Goal: Information Seeking & Learning: Learn about a topic

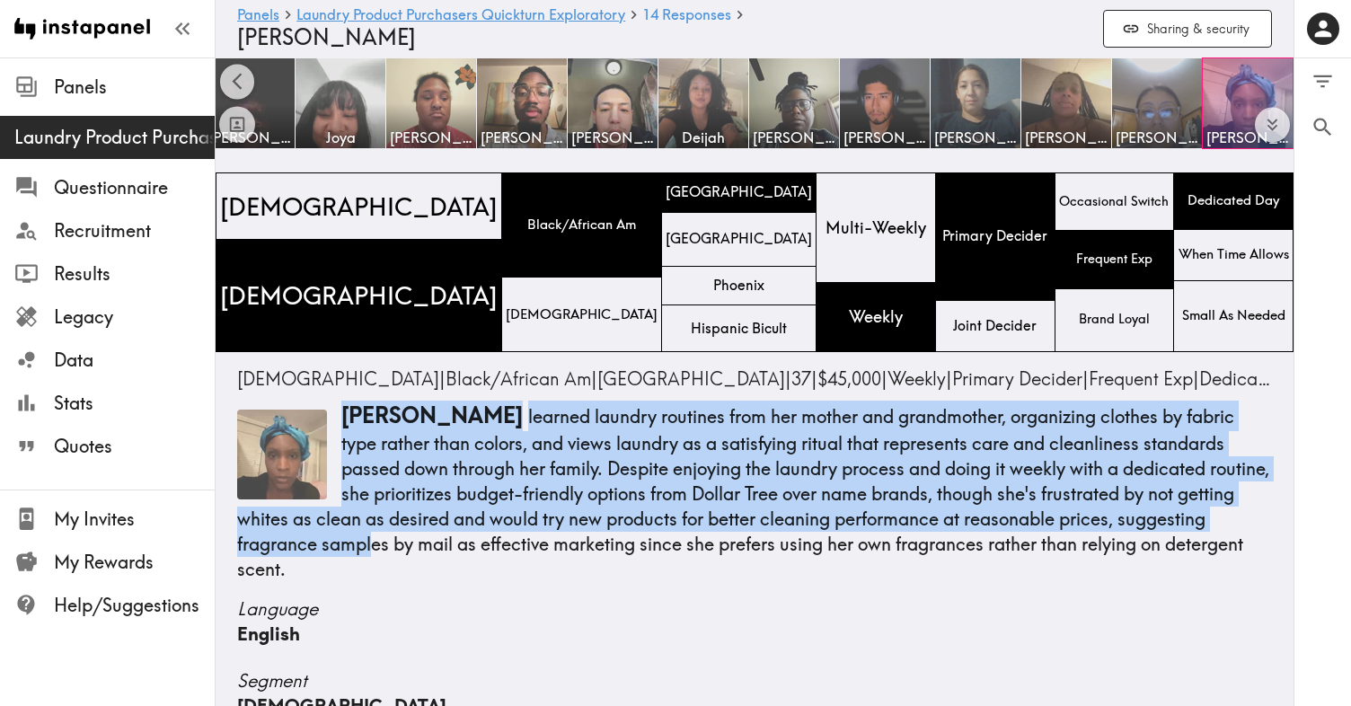
scroll to position [7, 0]
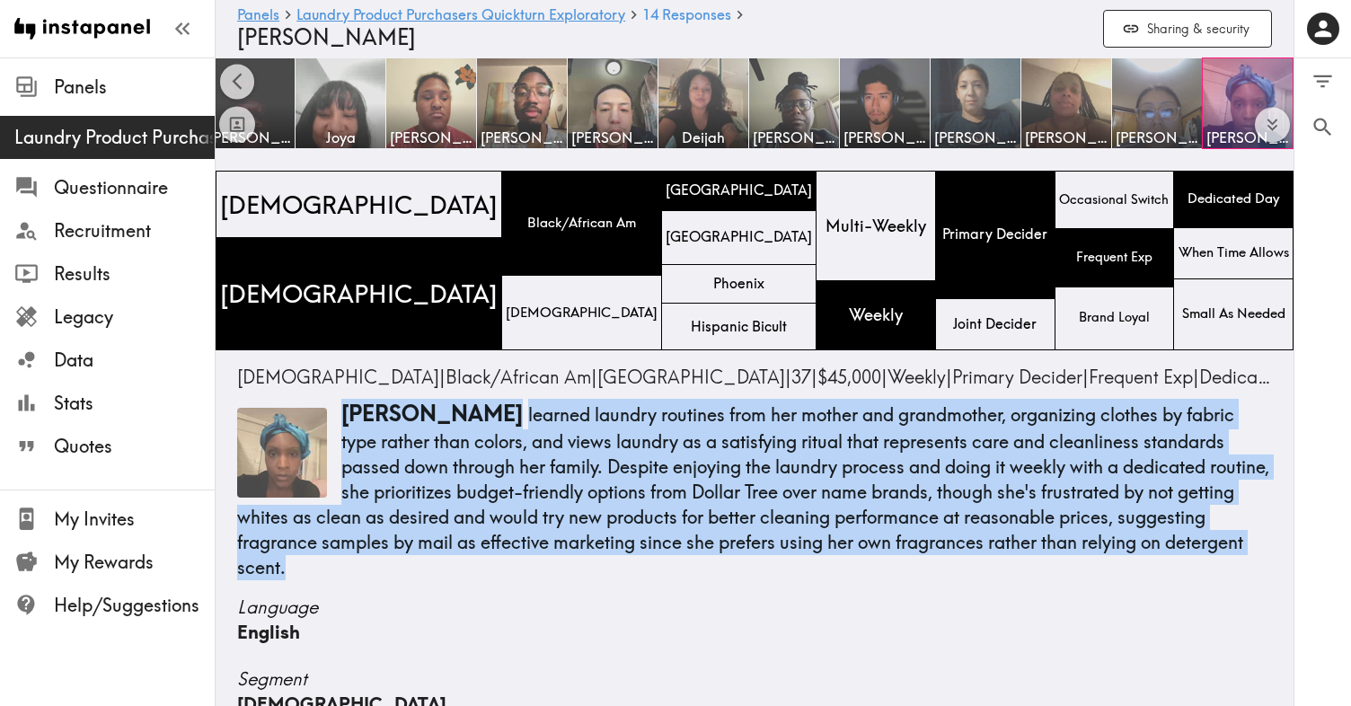
drag, startPoint x: 343, startPoint y: 420, endPoint x: 366, endPoint y: 565, distance: 147.3
click at [366, 565] on p "[PERSON_NAME] learned laundry routines from her mother and grandmother, organiz…" at bounding box center [754, 490] width 1035 height 182
drag, startPoint x: 347, startPoint y: 414, endPoint x: 337, endPoint y: 566, distance: 152.2
click at [335, 568] on p "[PERSON_NAME] learned laundry routines from her mother and grandmother, organiz…" at bounding box center [754, 490] width 1035 height 182
copy p "[PERSON_NAME] learned laundry routines from her mother and grandmother, organiz…"
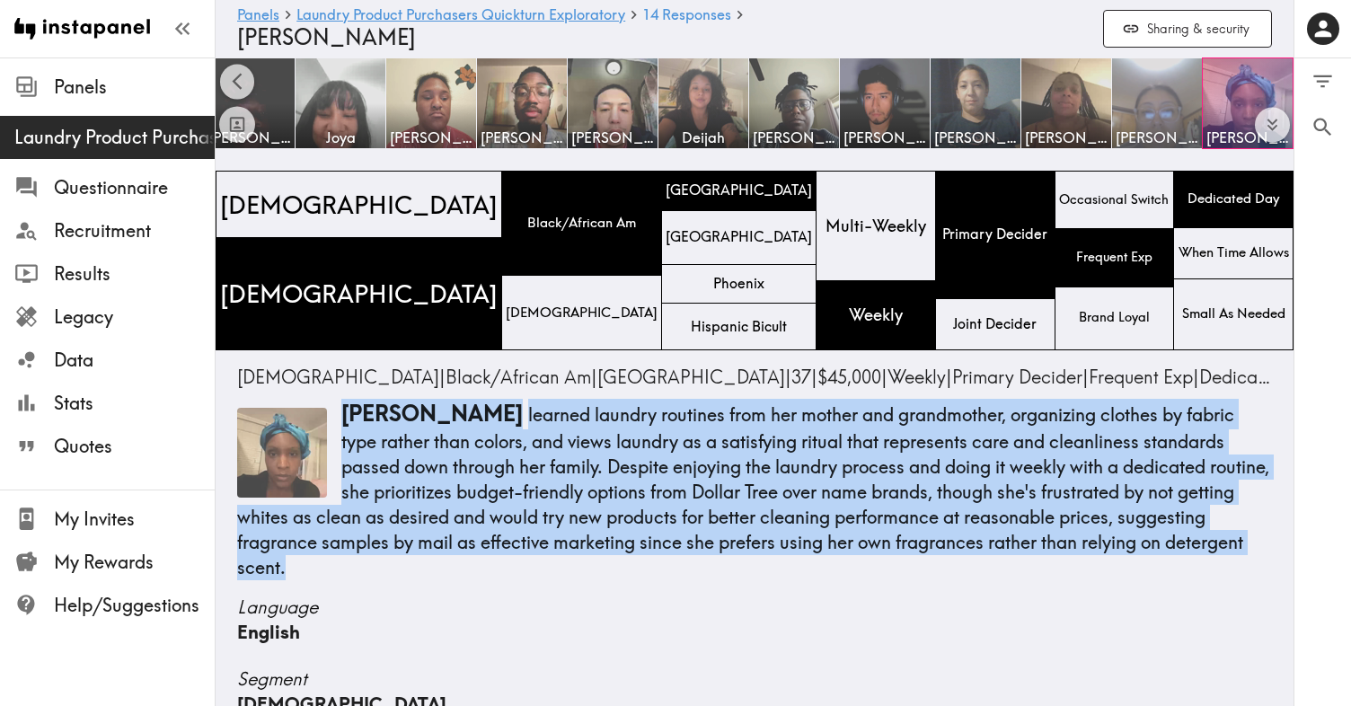
click at [1168, 110] on img at bounding box center [1158, 104] width 94 height 94
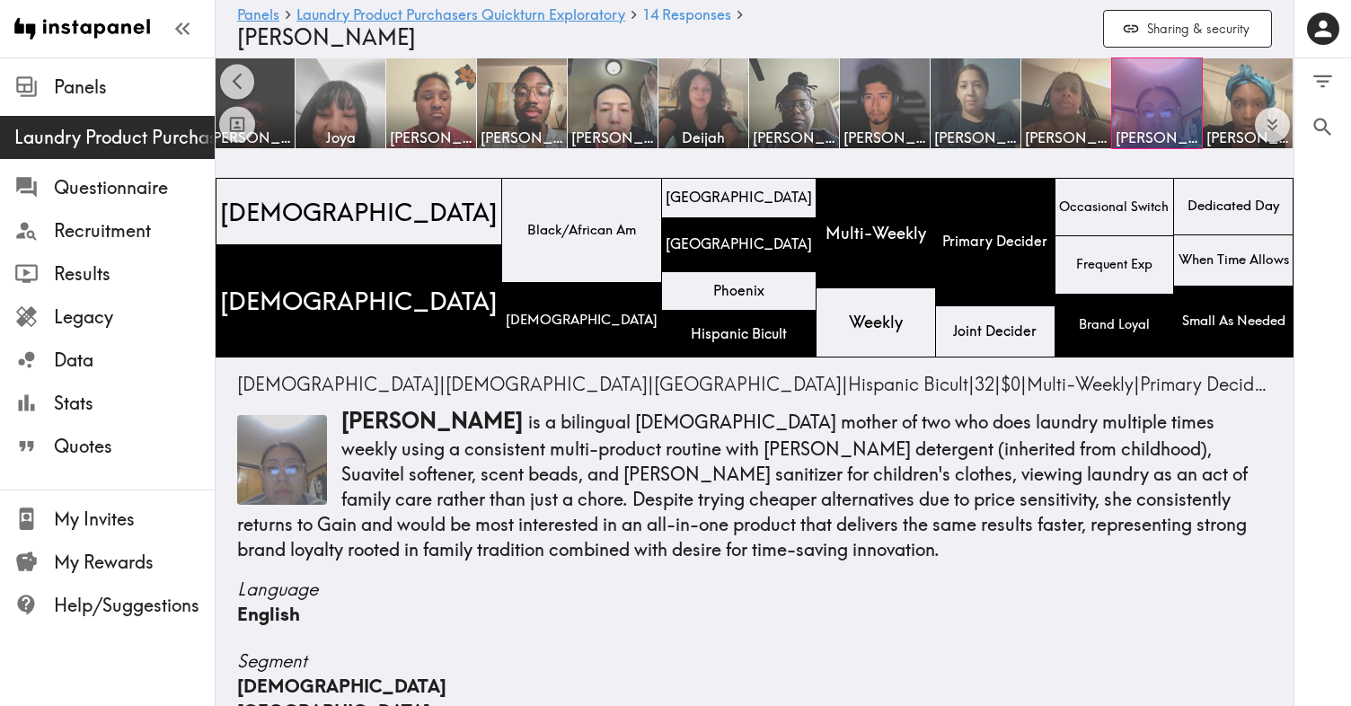
click at [422, 415] on p "[PERSON_NAME] is a bilingual [DEMOGRAPHIC_DATA] mother of two who does laundry …" at bounding box center [754, 484] width 1035 height 156
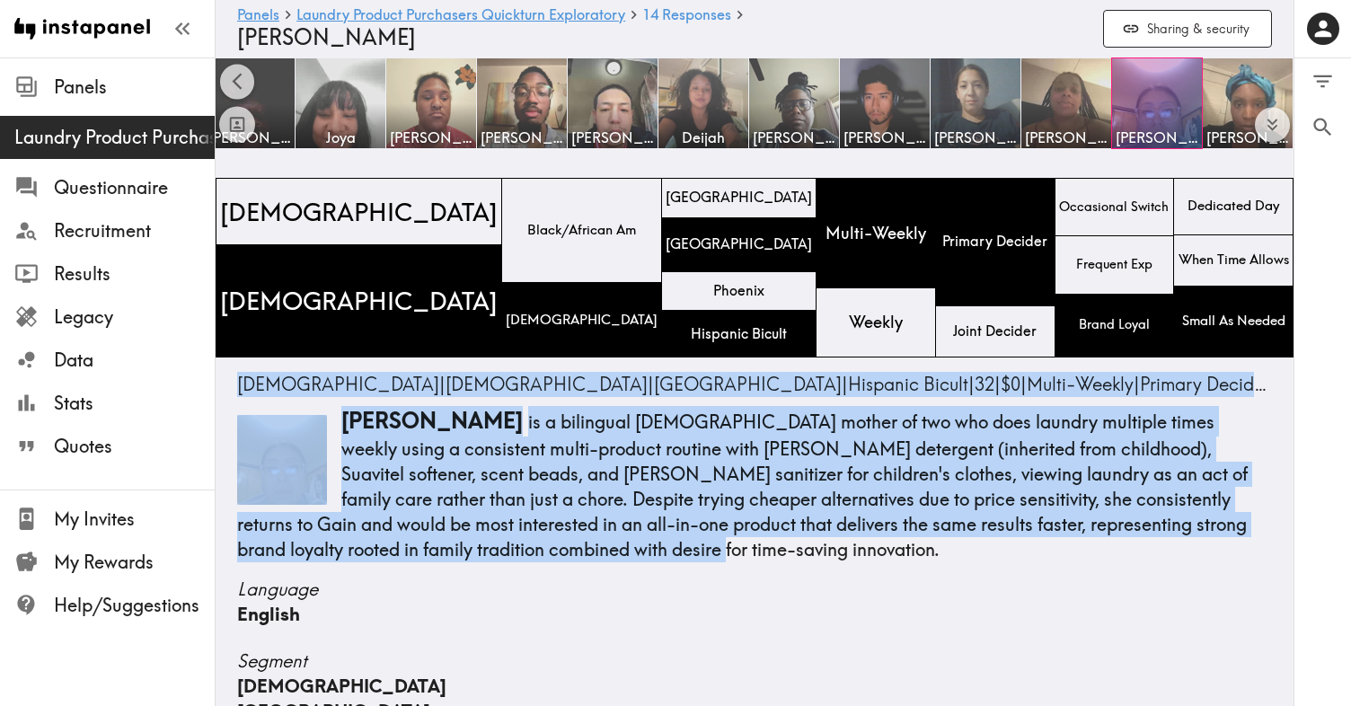
drag, startPoint x: 238, startPoint y: 383, endPoint x: 456, endPoint y: 558, distance: 279.3
click at [456, 558] on div "[DEMOGRAPHIC_DATA] | [DEMOGRAPHIC_DATA] | [GEOGRAPHIC_DATA] | Hispanic Bicult |…" at bounding box center [754, 467] width 1035 height 190
copy div "[DEMOGRAPHIC_DATA] | [DEMOGRAPHIC_DATA] | [GEOGRAPHIC_DATA] | Hispanic Bicult |…"
click at [831, 453] on p "[PERSON_NAME] is a bilingual [DEMOGRAPHIC_DATA] mother of two who does laundry …" at bounding box center [754, 484] width 1035 height 156
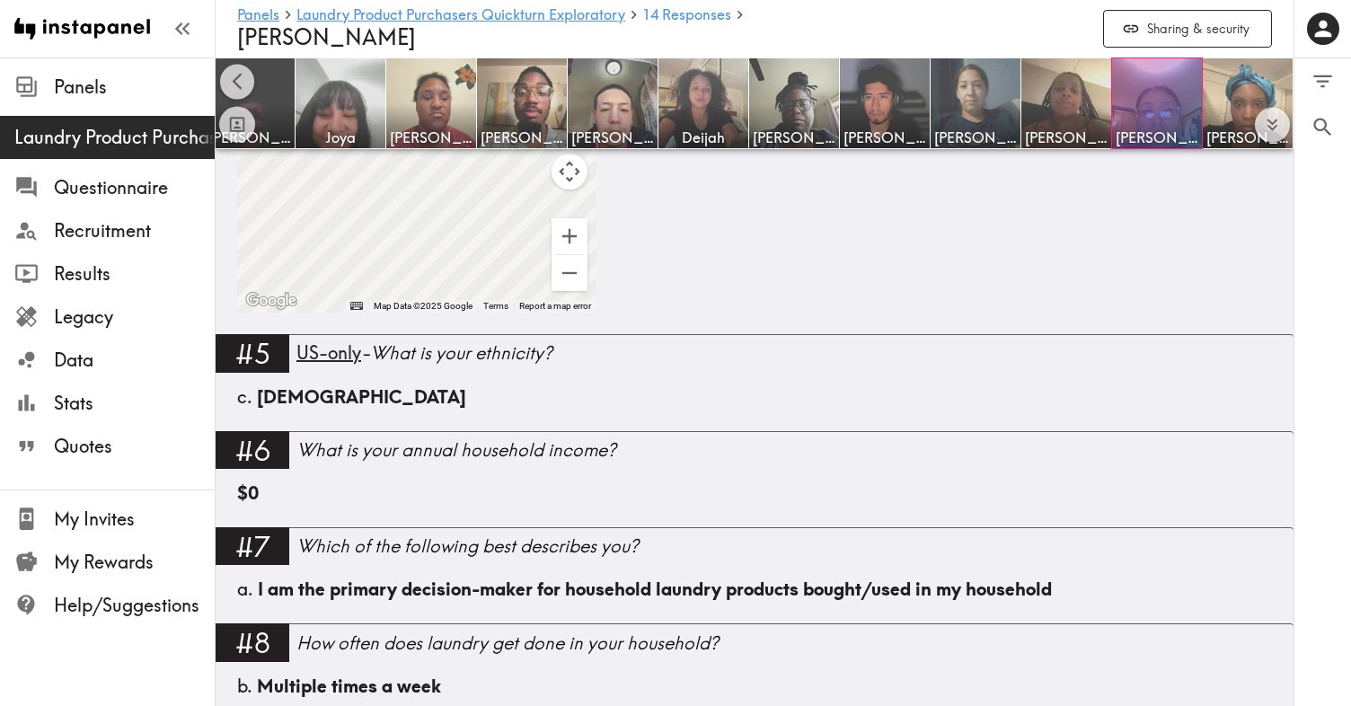
scroll to position [1101, 0]
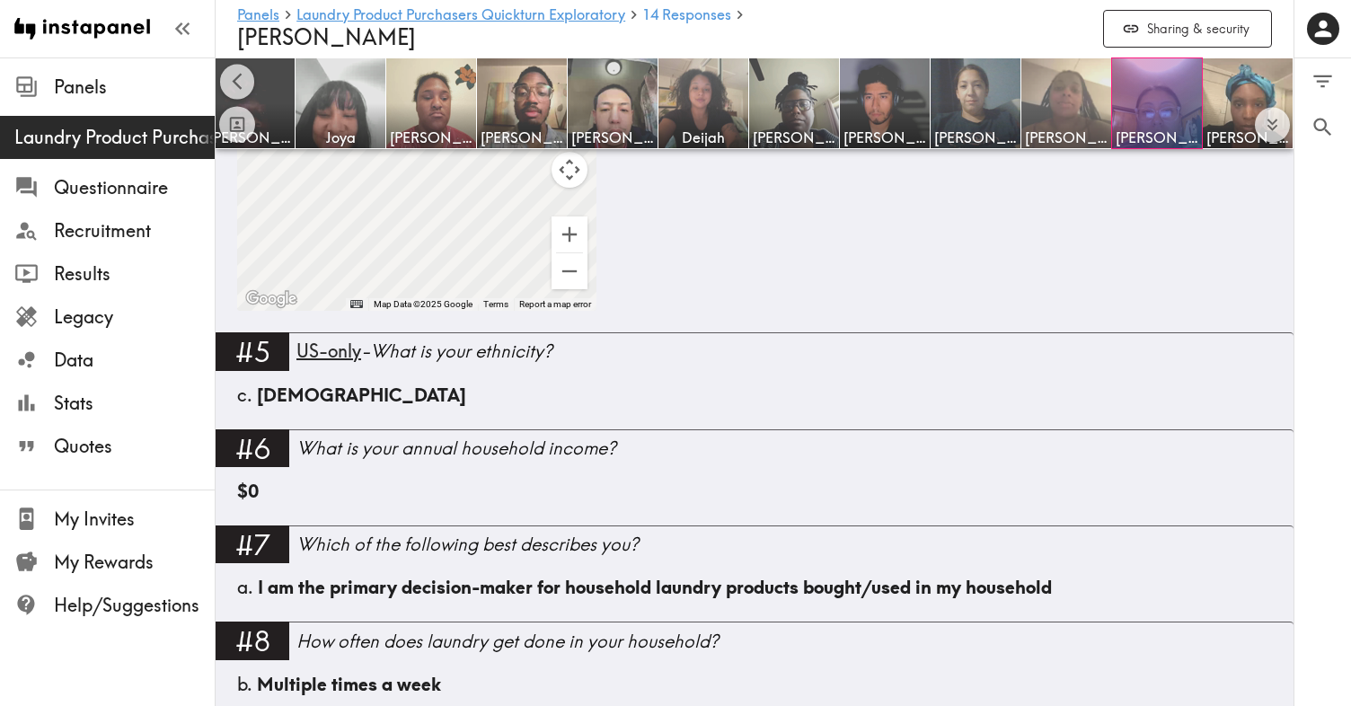
click at [1061, 99] on img at bounding box center [1067, 104] width 94 height 94
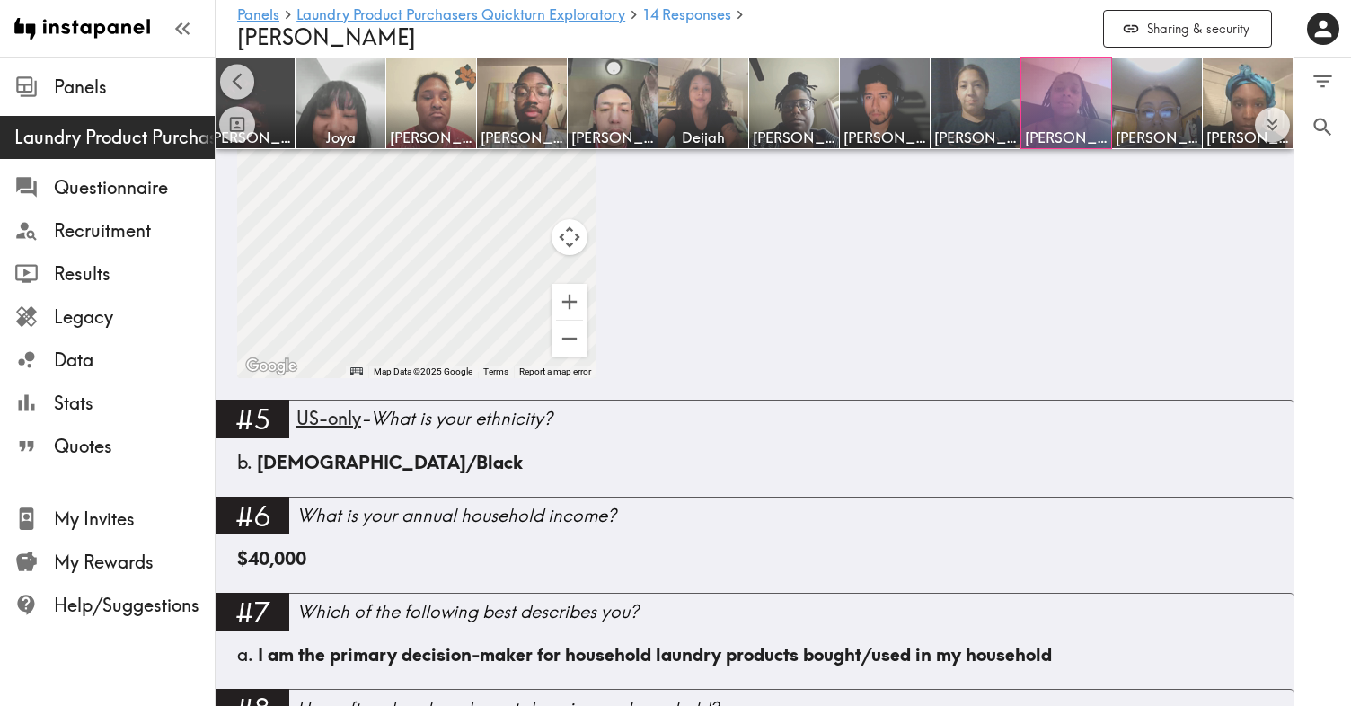
scroll to position [1011, 0]
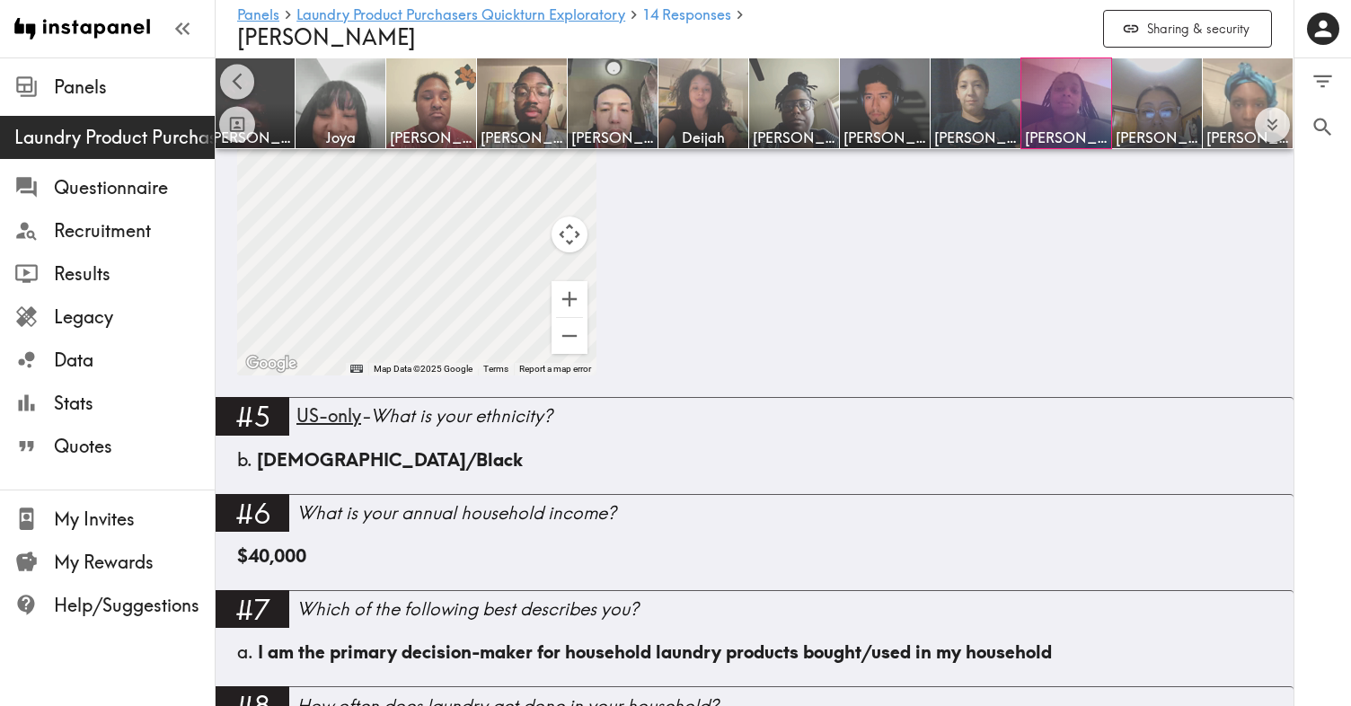
click at [1238, 84] on img at bounding box center [1248, 104] width 94 height 94
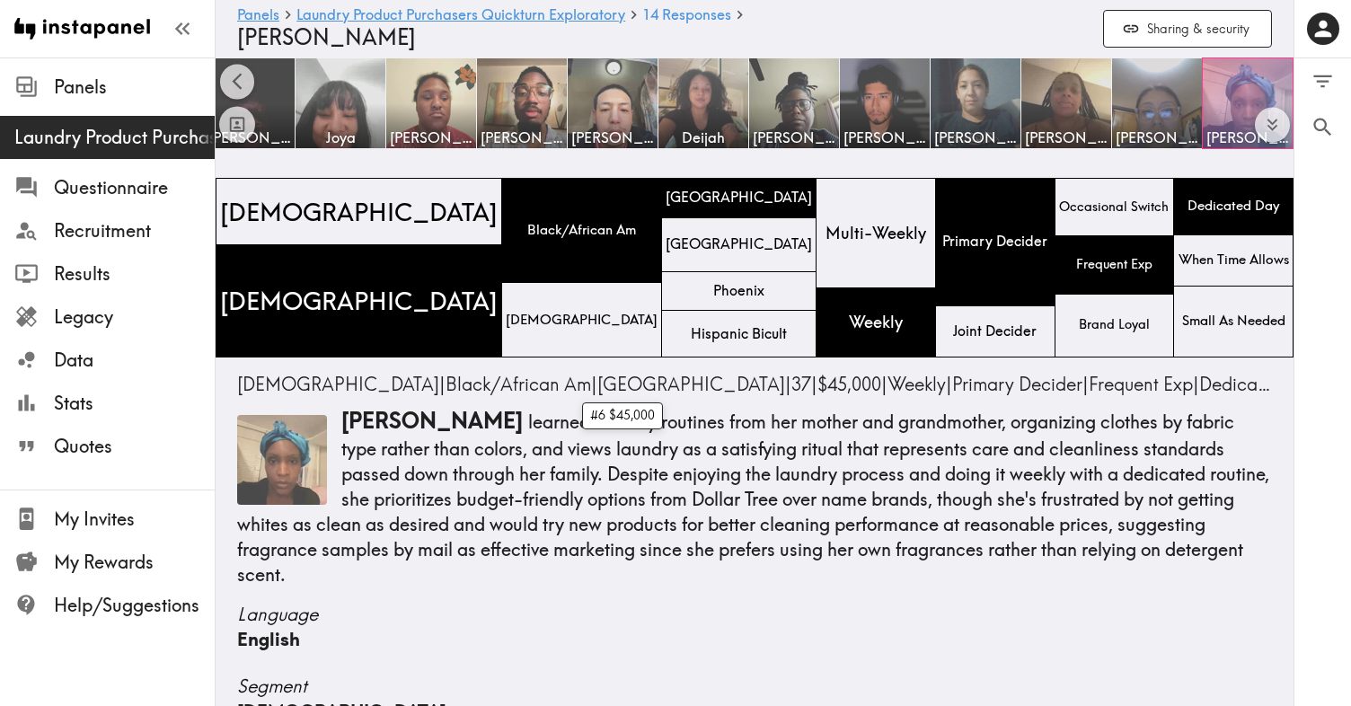
scroll to position [10, 0]
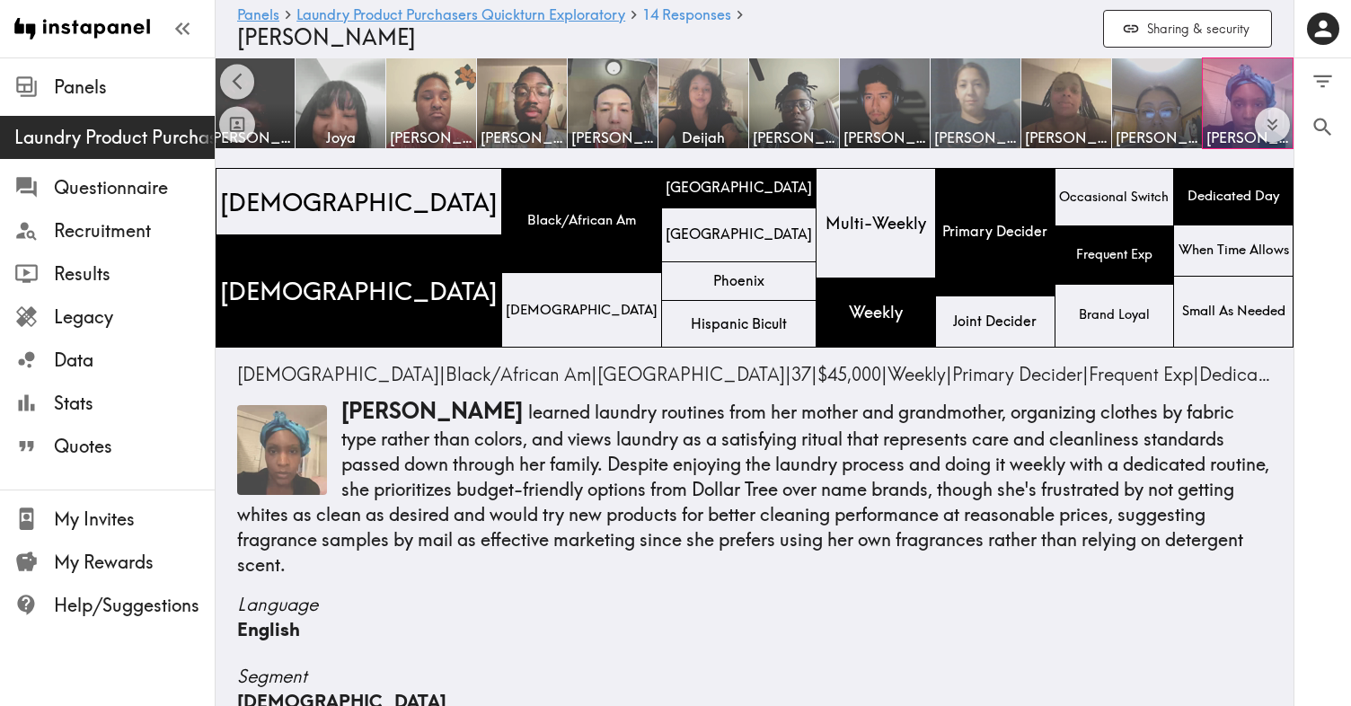
click at [979, 102] on img at bounding box center [976, 104] width 94 height 94
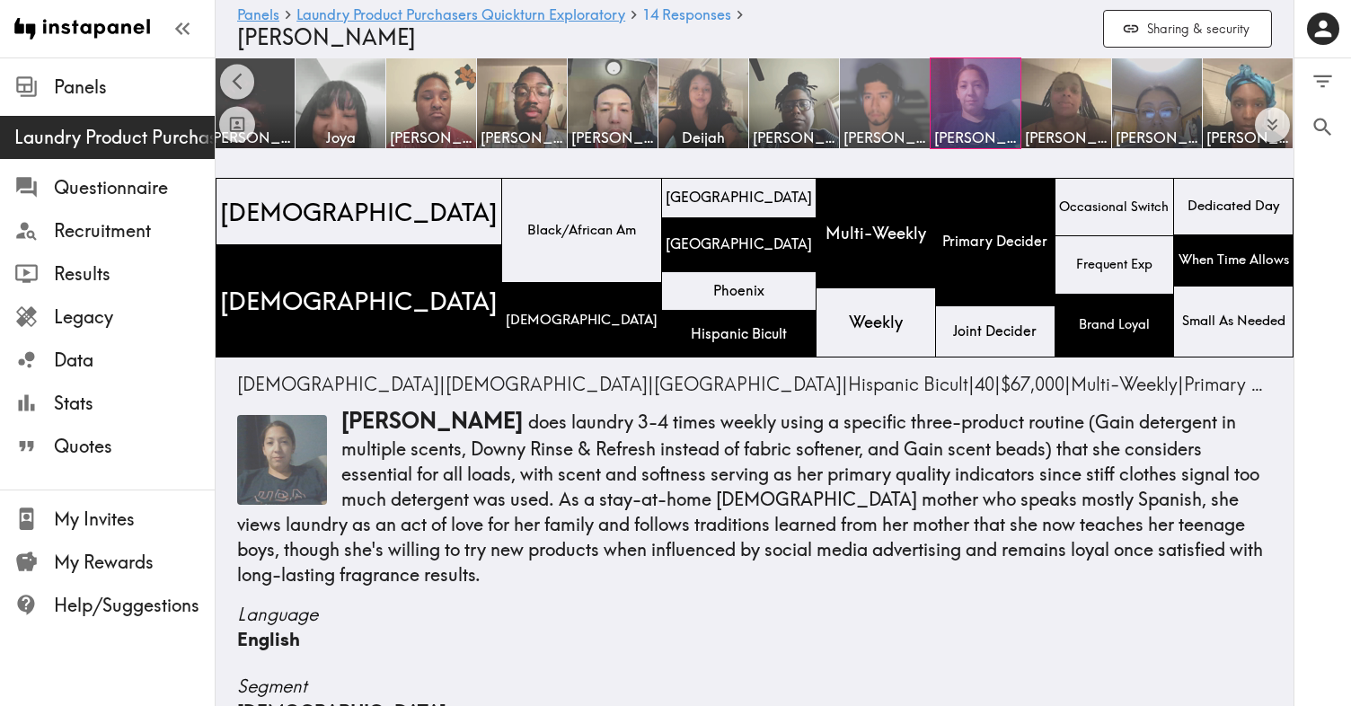
click at [890, 100] on img at bounding box center [885, 104] width 94 height 94
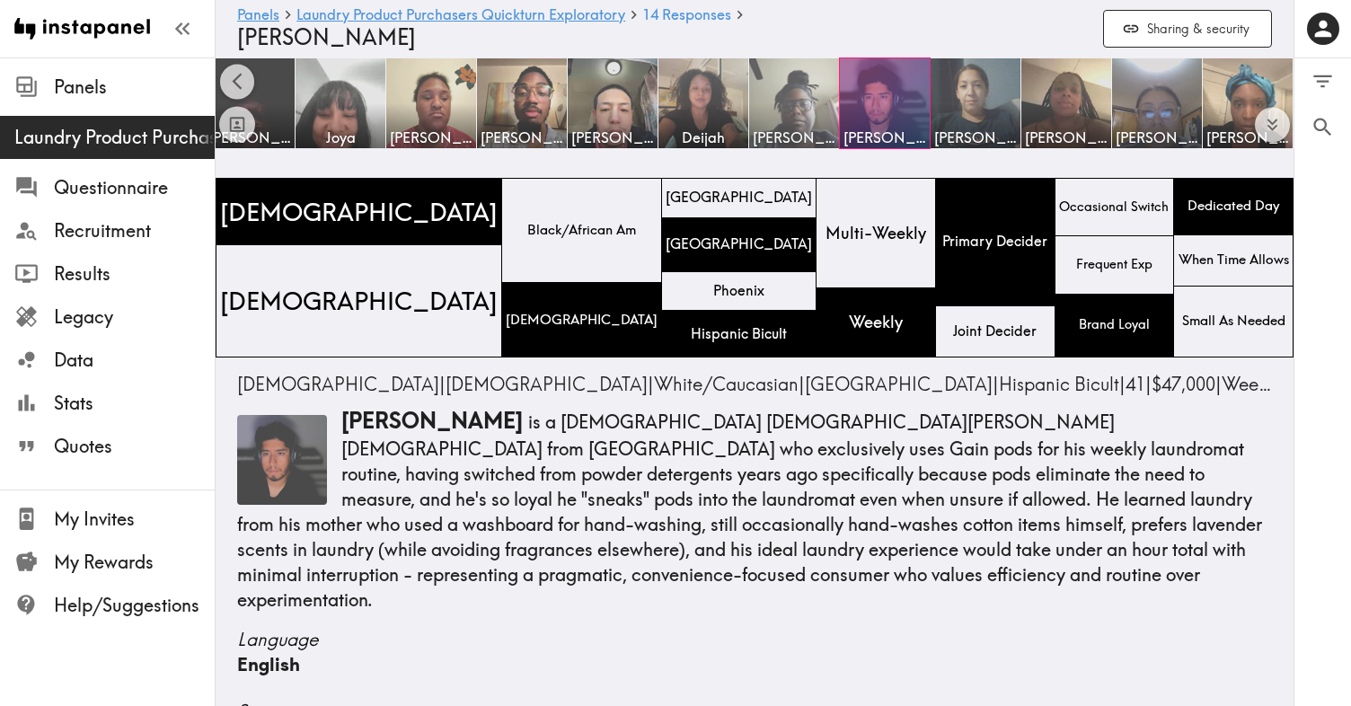
click at [802, 93] on img at bounding box center [795, 104] width 94 height 94
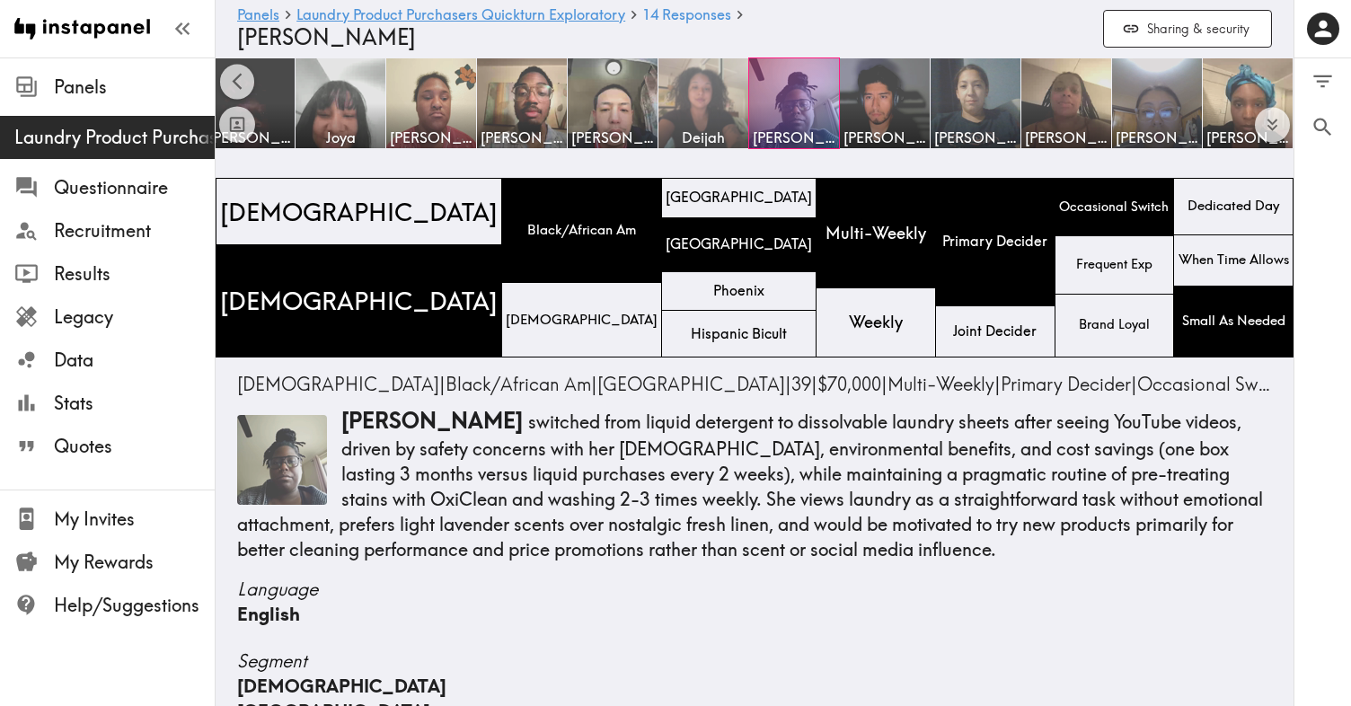
click at [695, 92] on img at bounding box center [704, 104] width 94 height 94
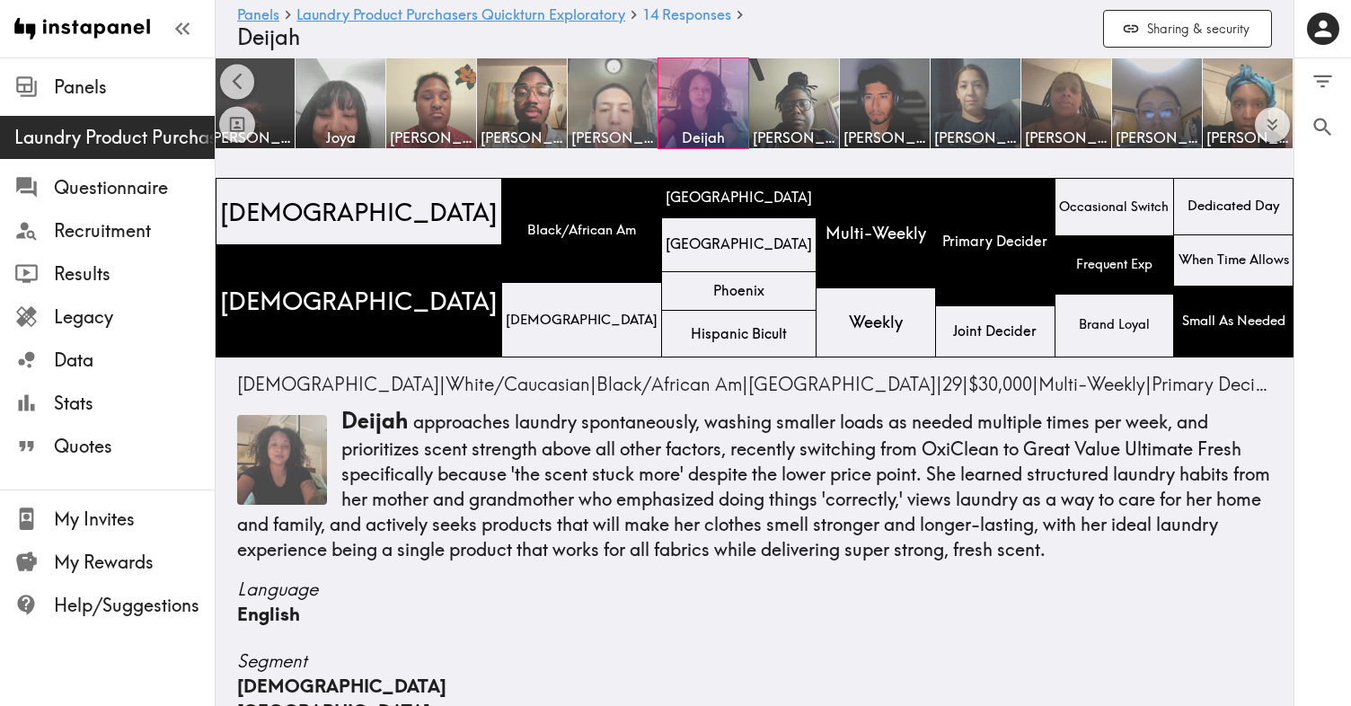
click at [605, 100] on img at bounding box center [613, 104] width 94 height 94
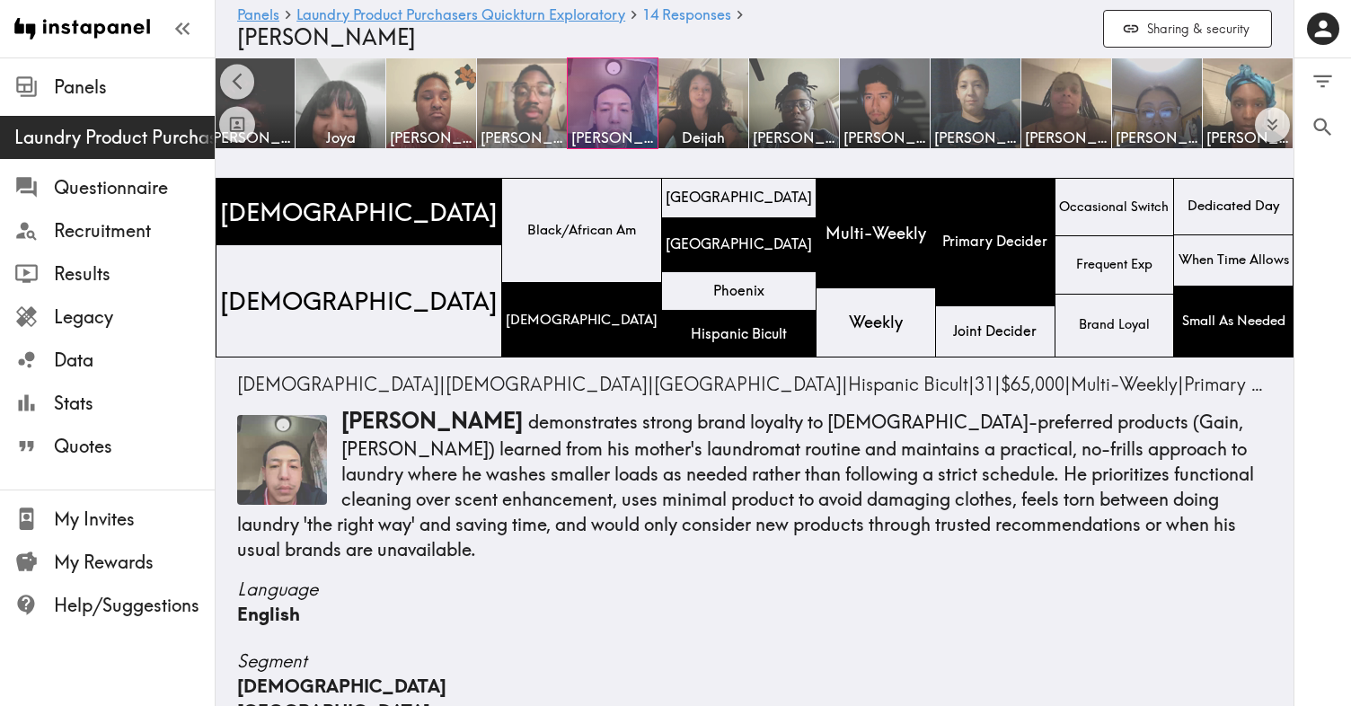
click at [517, 99] on img at bounding box center [522, 104] width 94 height 94
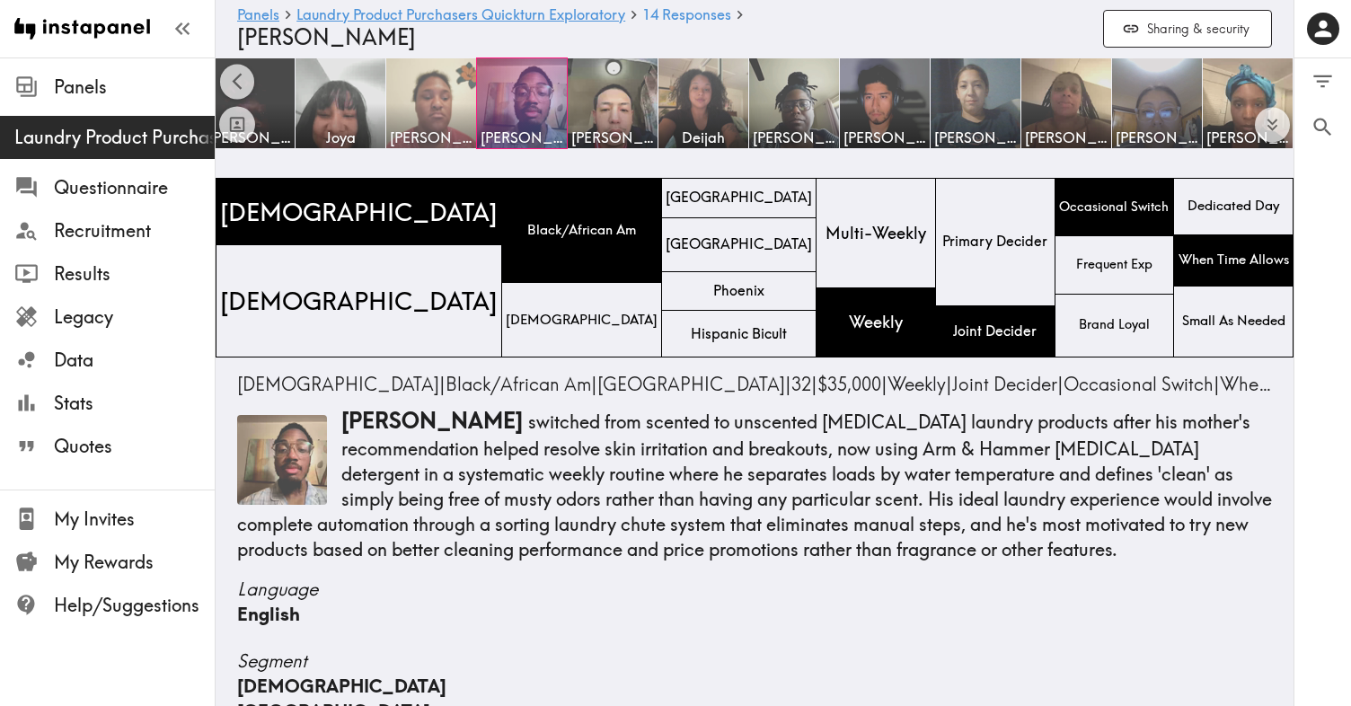
click at [433, 99] on img at bounding box center [432, 104] width 94 height 94
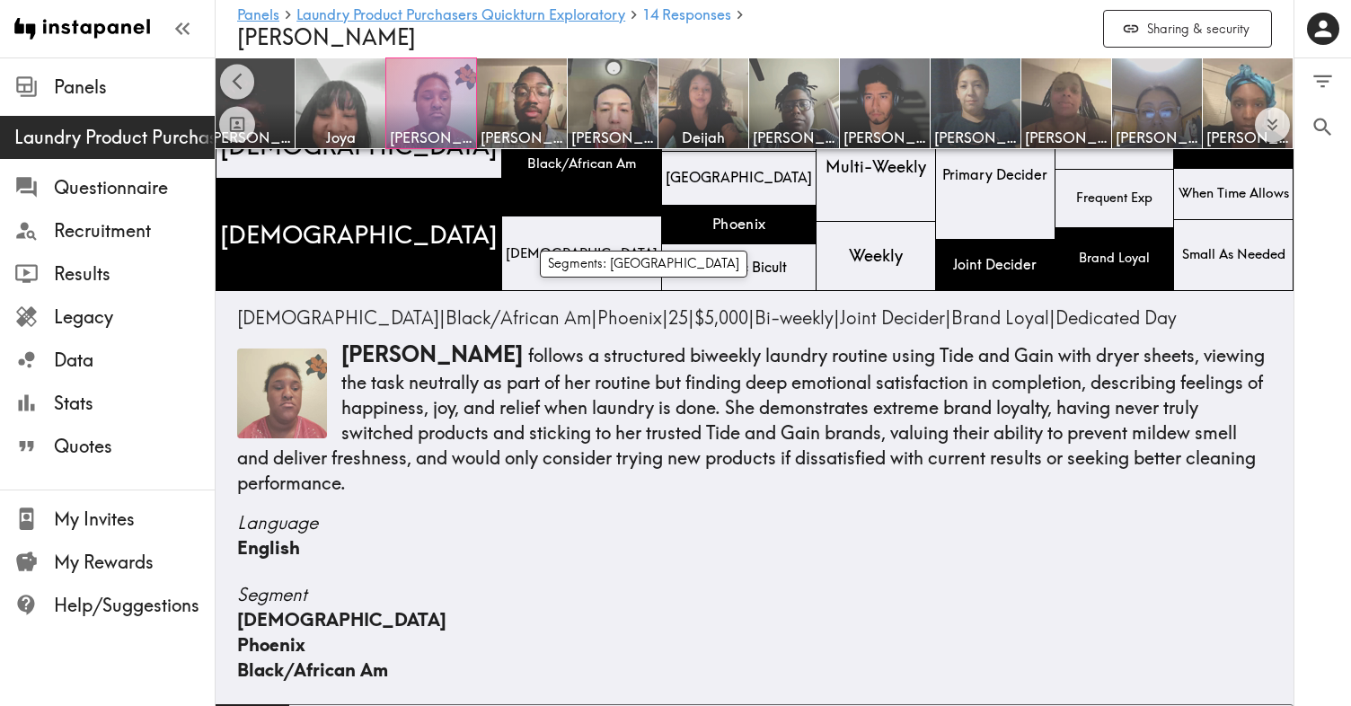
scroll to position [66, 0]
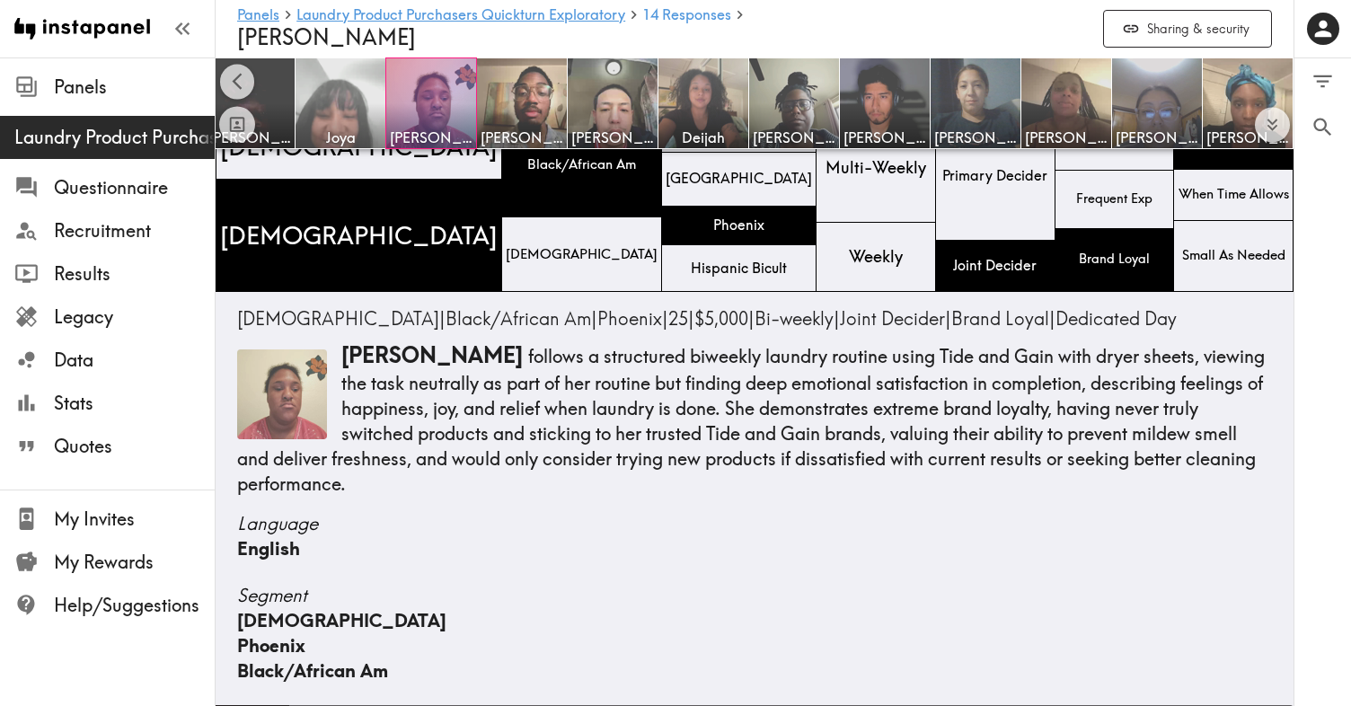
click at [355, 124] on img at bounding box center [341, 104] width 94 height 94
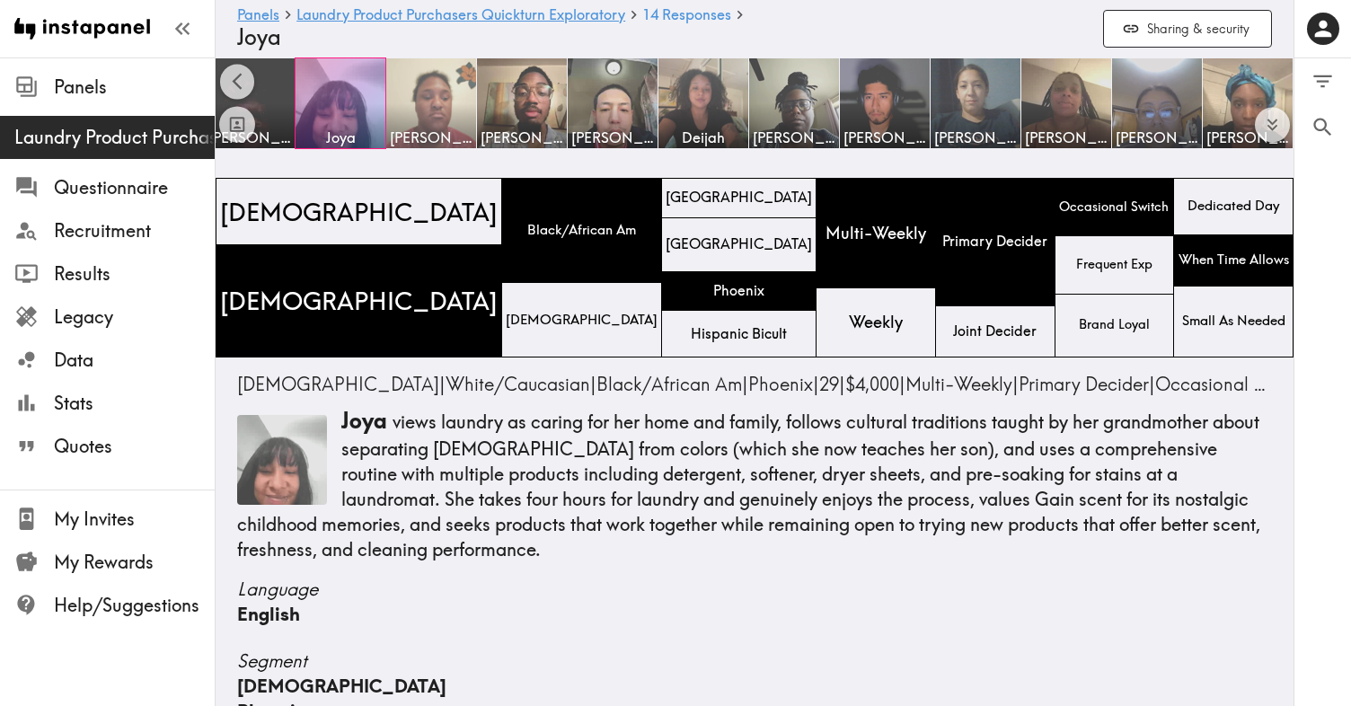
click at [445, 118] on img at bounding box center [432, 104] width 94 height 94
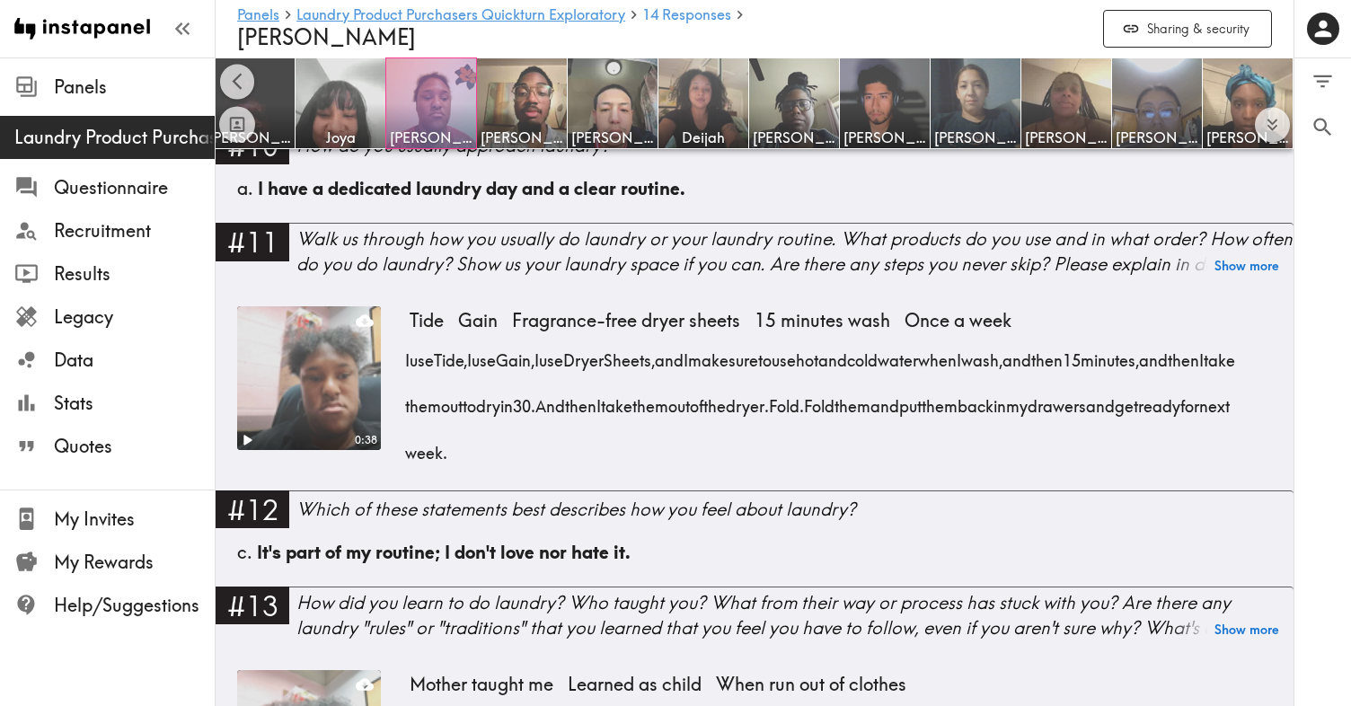
scroll to position [1694, 0]
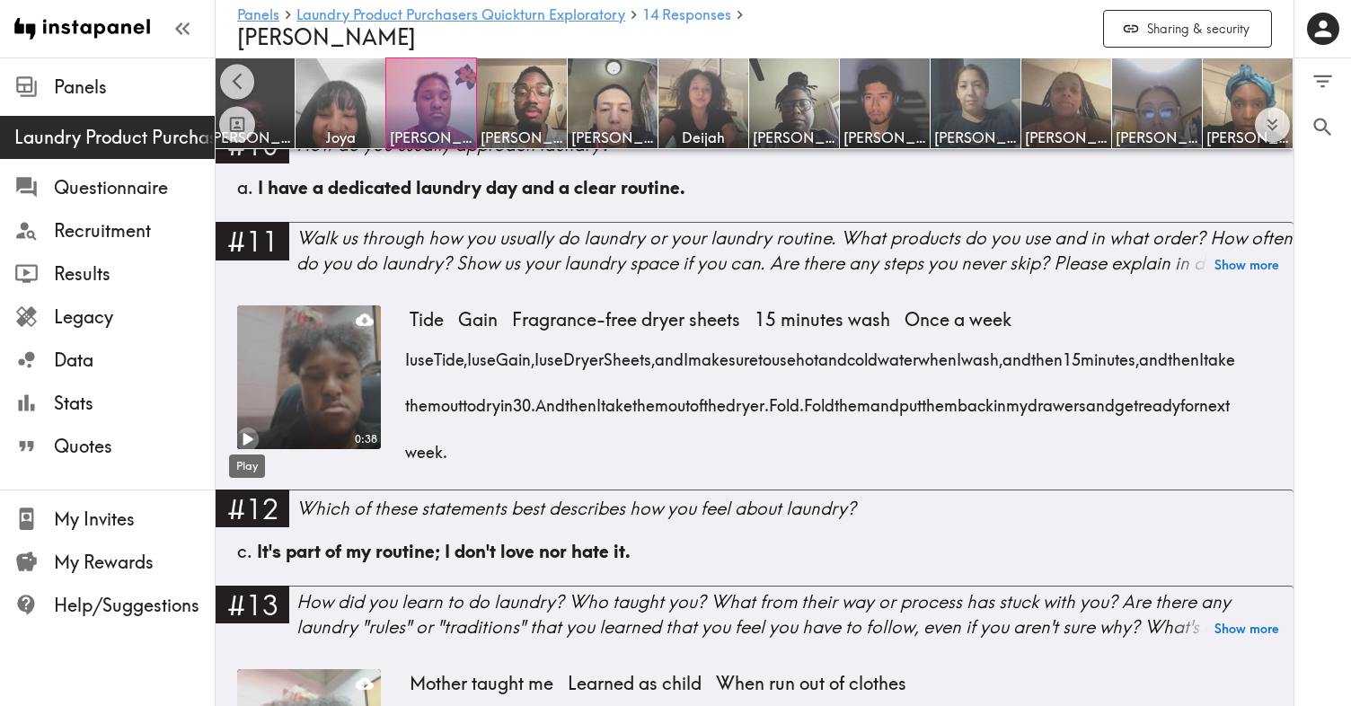
click at [241, 435] on icon "Play" at bounding box center [246, 439] width 23 height 23
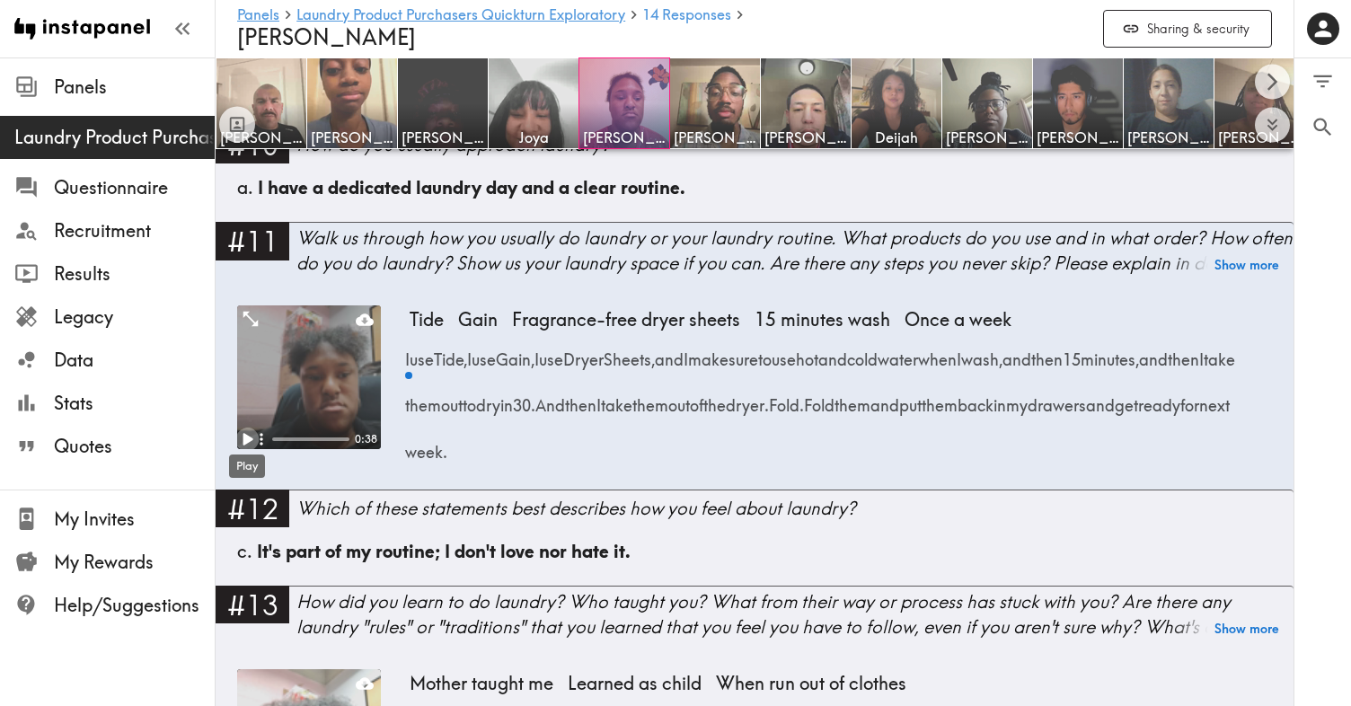
click at [242, 440] on icon "Play" at bounding box center [246, 439] width 23 height 23
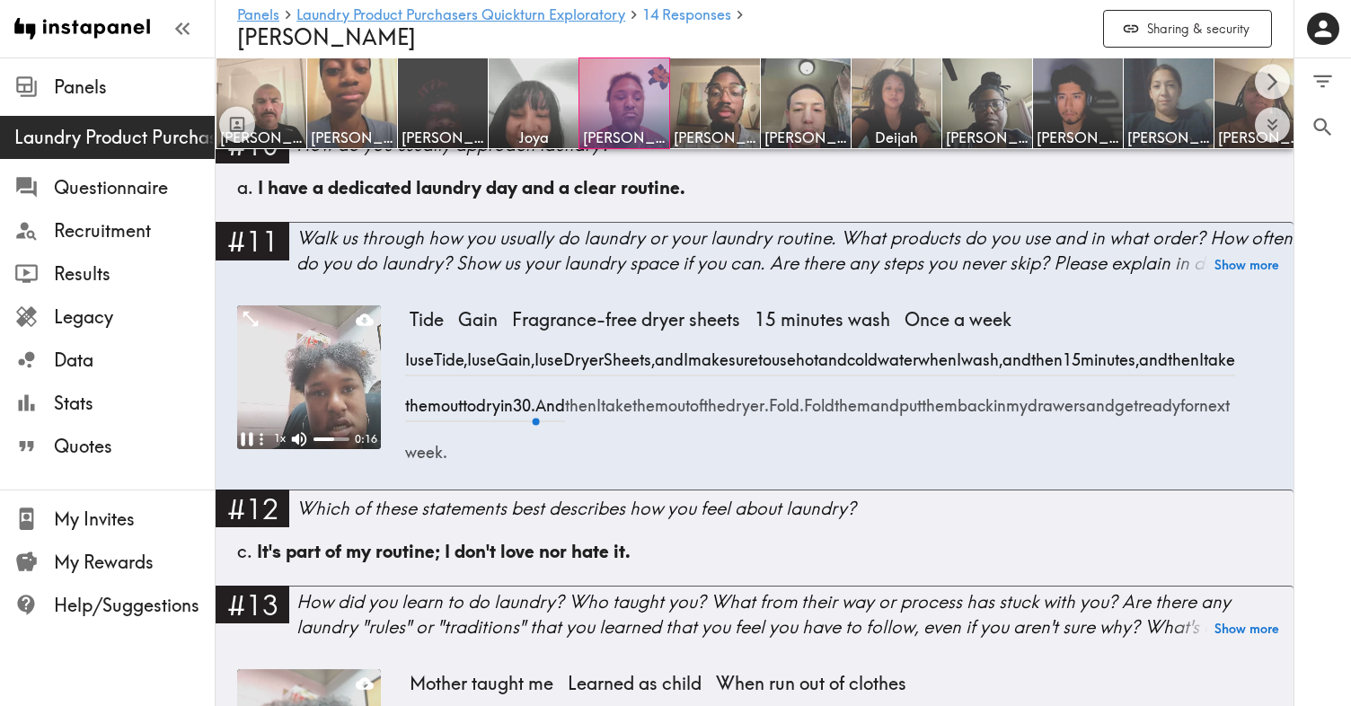
click at [253, 441] on icon "button" at bounding box center [262, 439] width 19 height 19
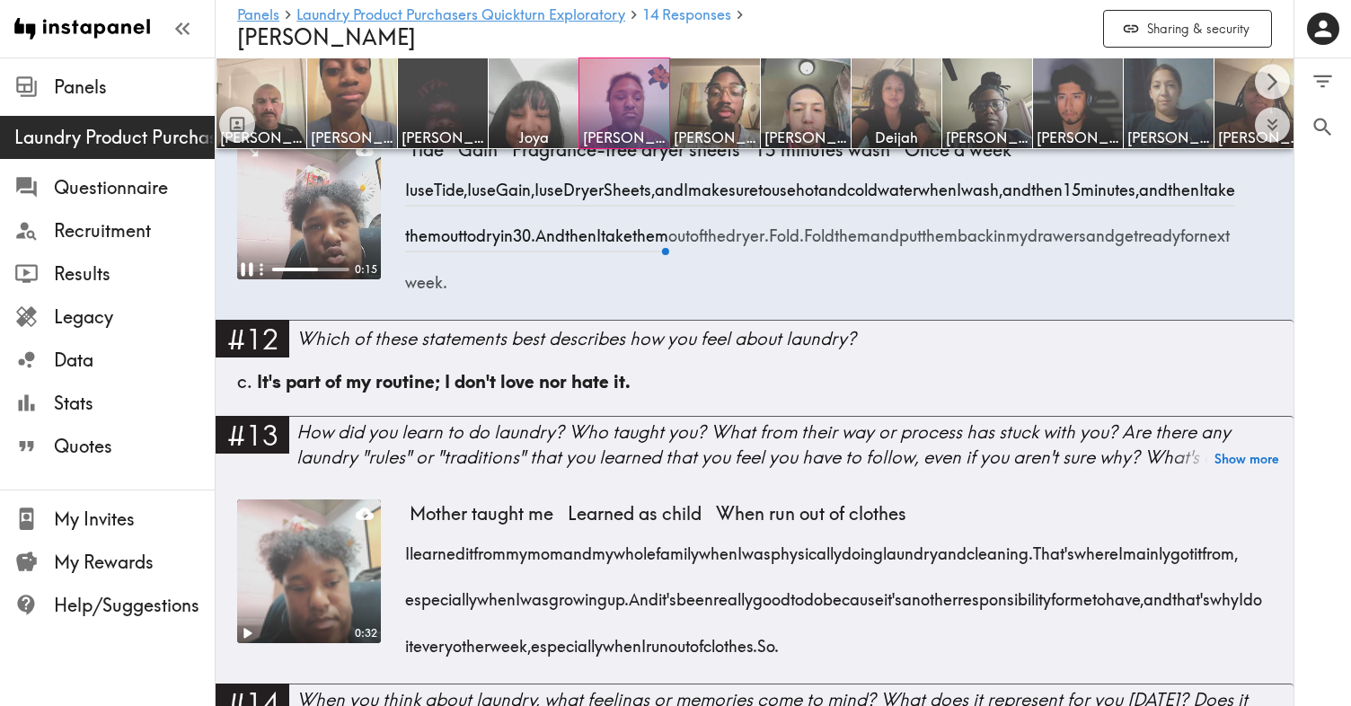
scroll to position [1866, 0]
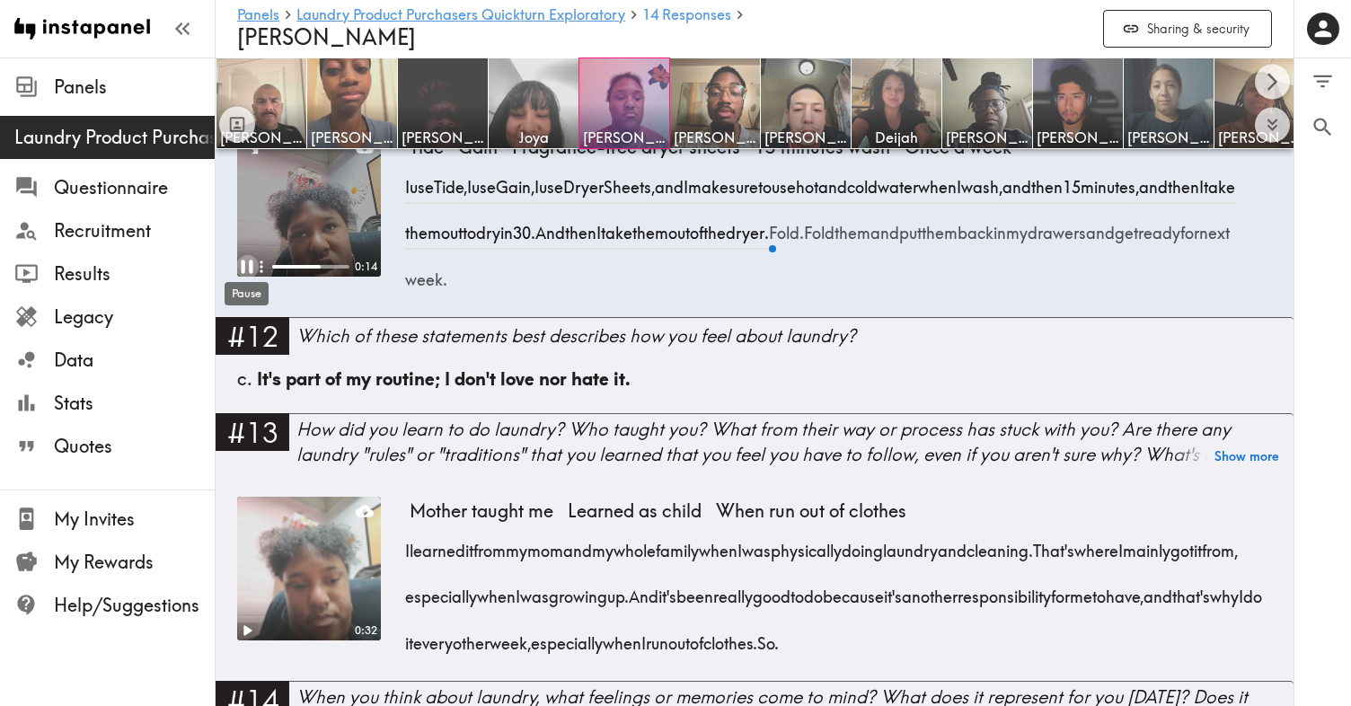
click at [245, 261] on icon "Pause" at bounding box center [246, 266] width 23 height 23
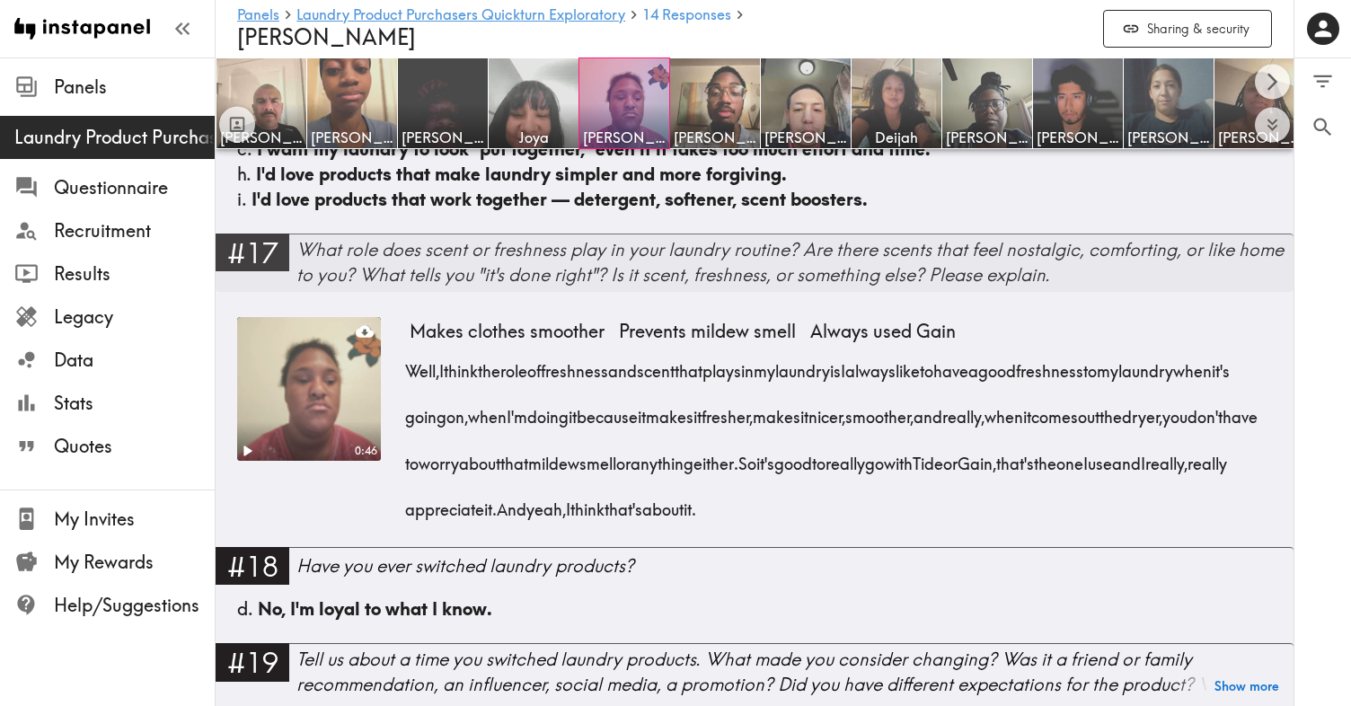
scroll to position [2827, 0]
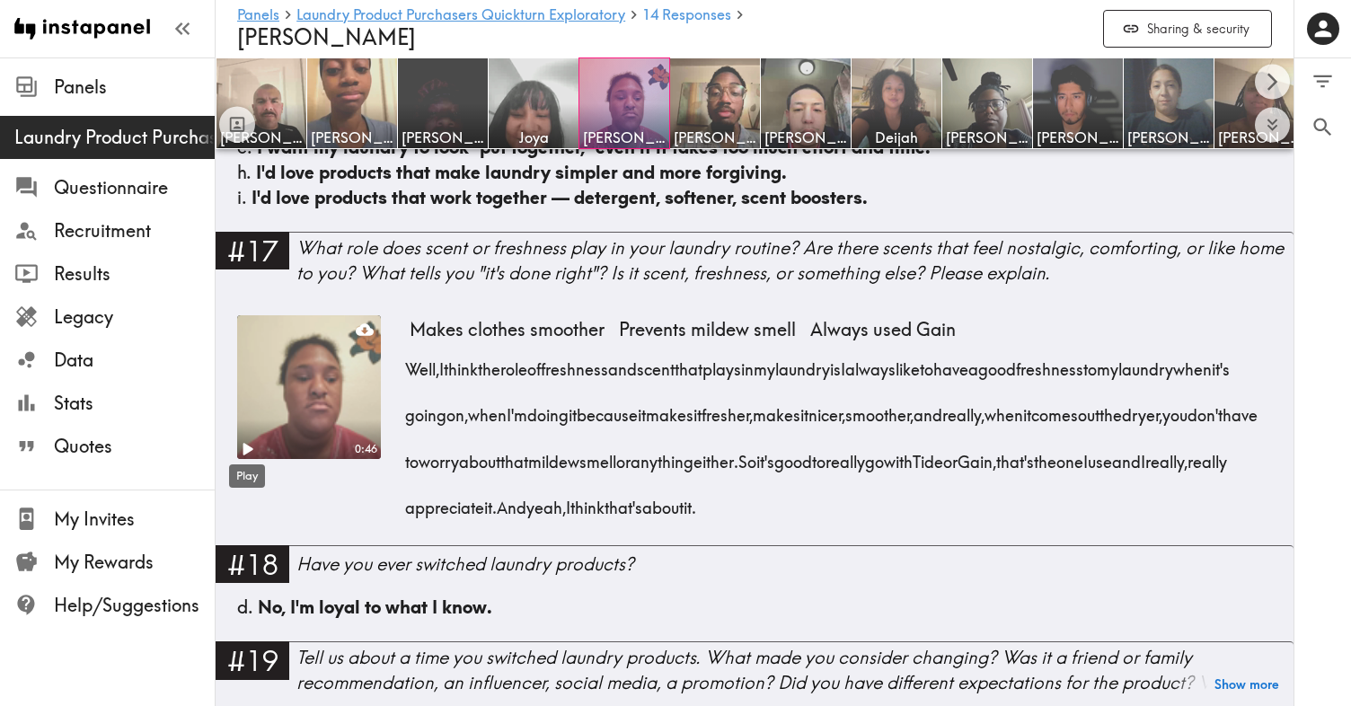
click at [247, 446] on icon "Play" at bounding box center [249, 449] width 10 height 13
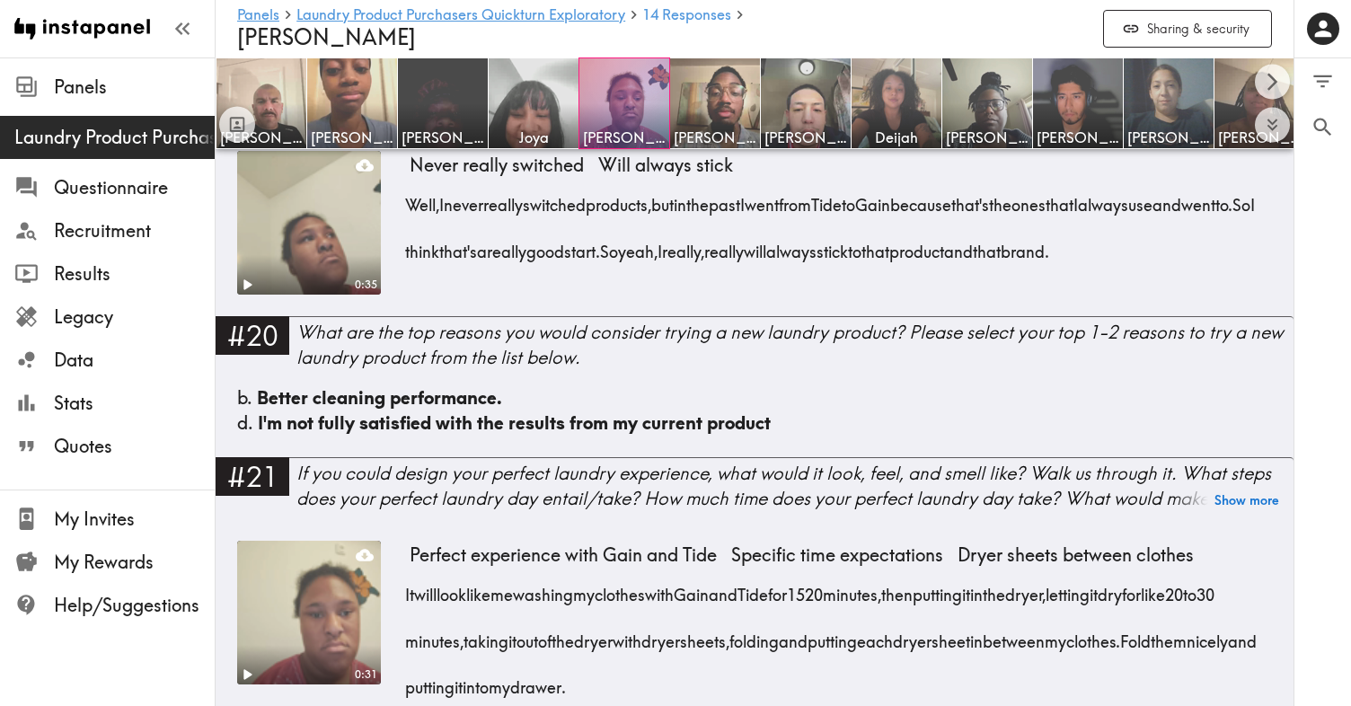
scroll to position [3404, 0]
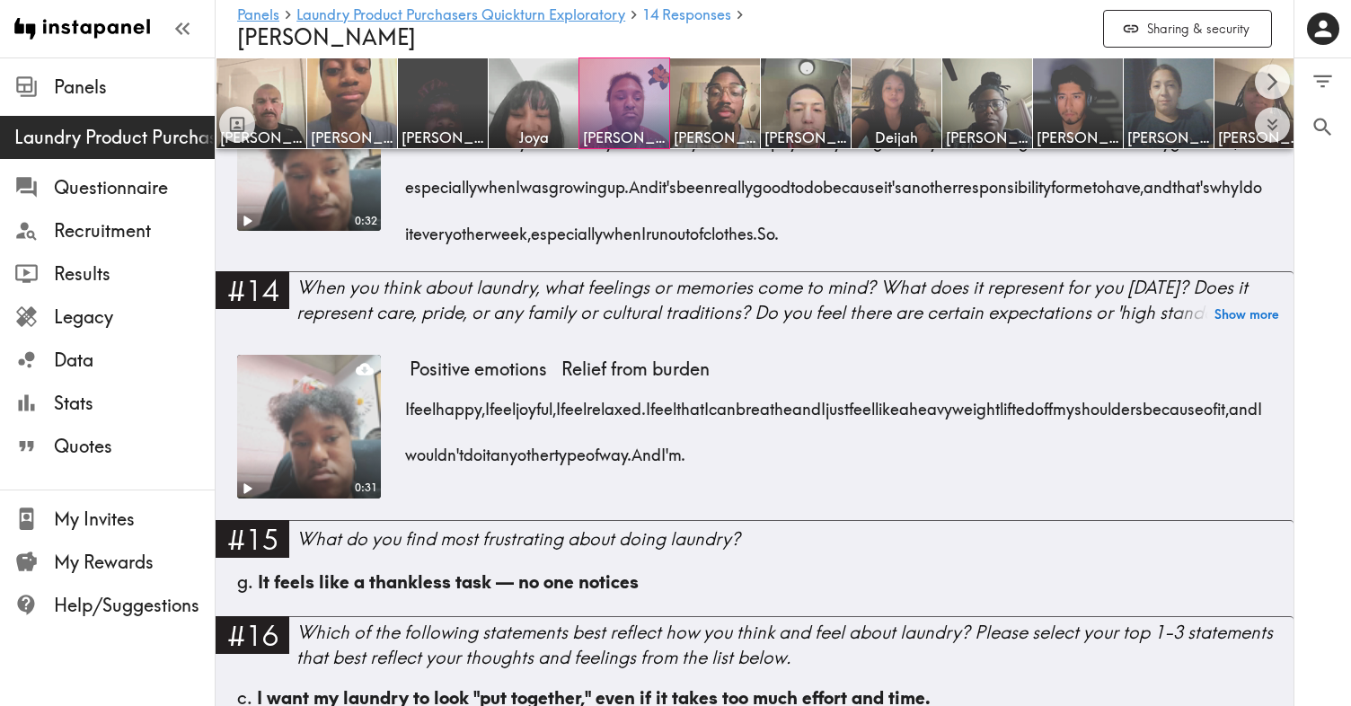
scroll to position [2274, 0]
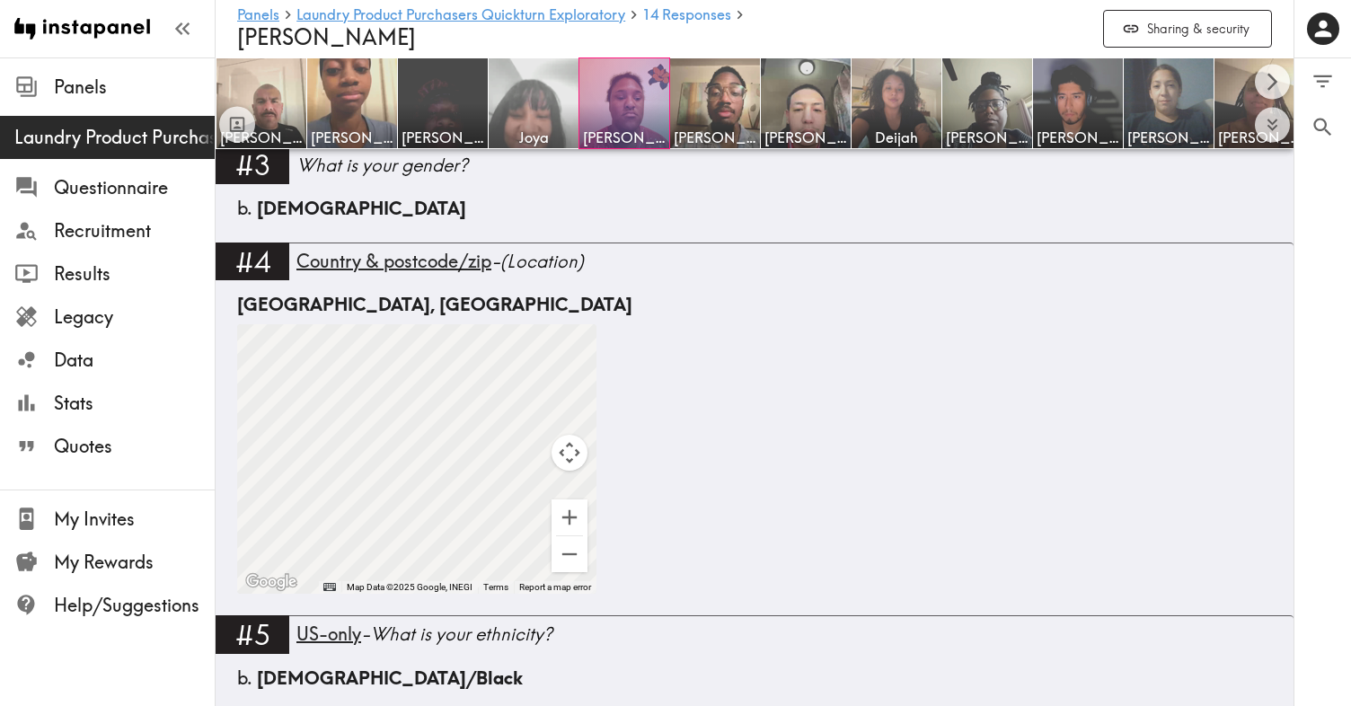
click at [545, 105] on img at bounding box center [534, 104] width 94 height 94
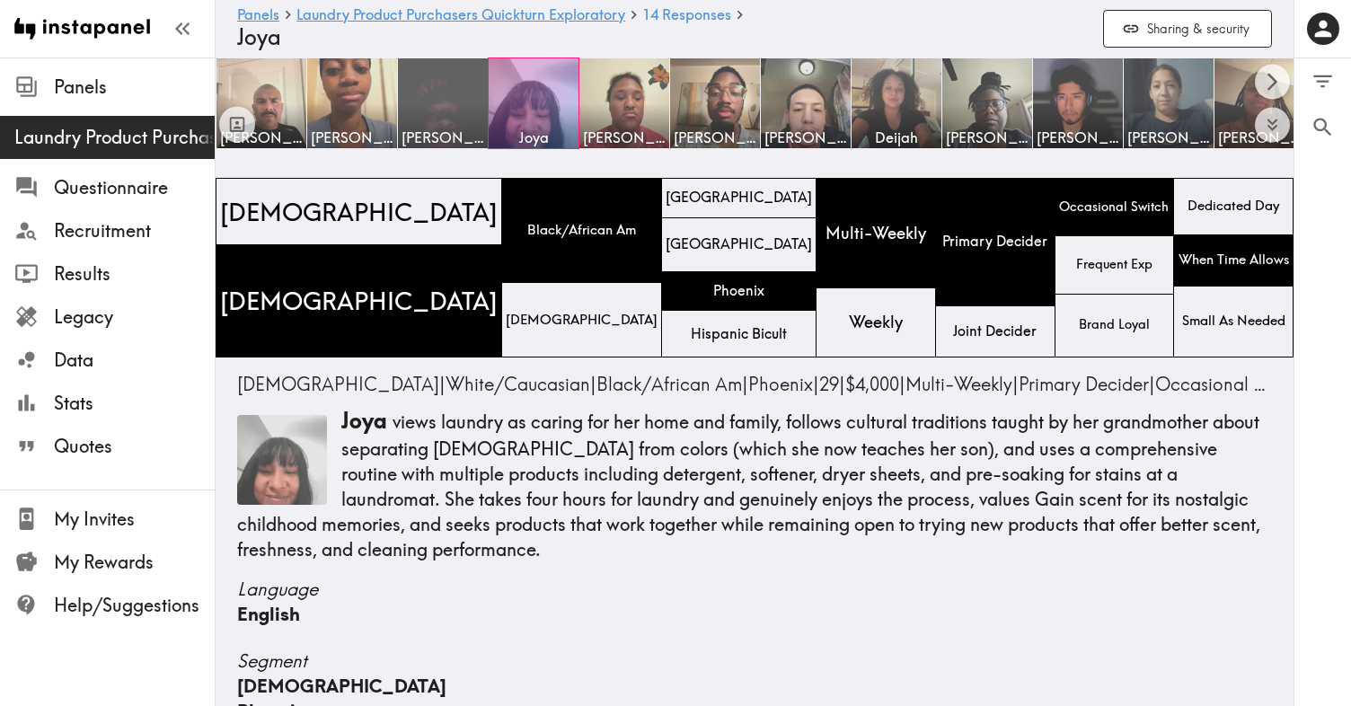
click at [441, 104] on img at bounding box center [443, 104] width 94 height 94
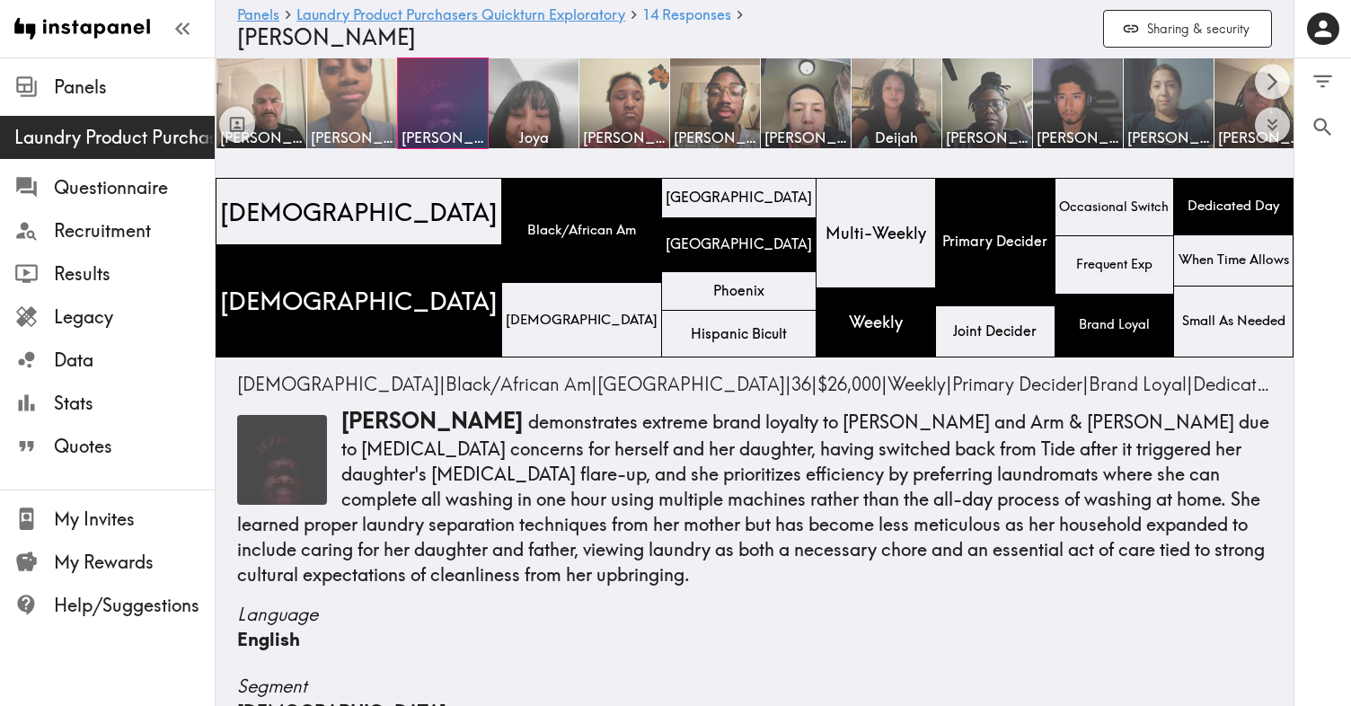
click at [366, 128] on span "[PERSON_NAME]" at bounding box center [352, 138] width 83 height 20
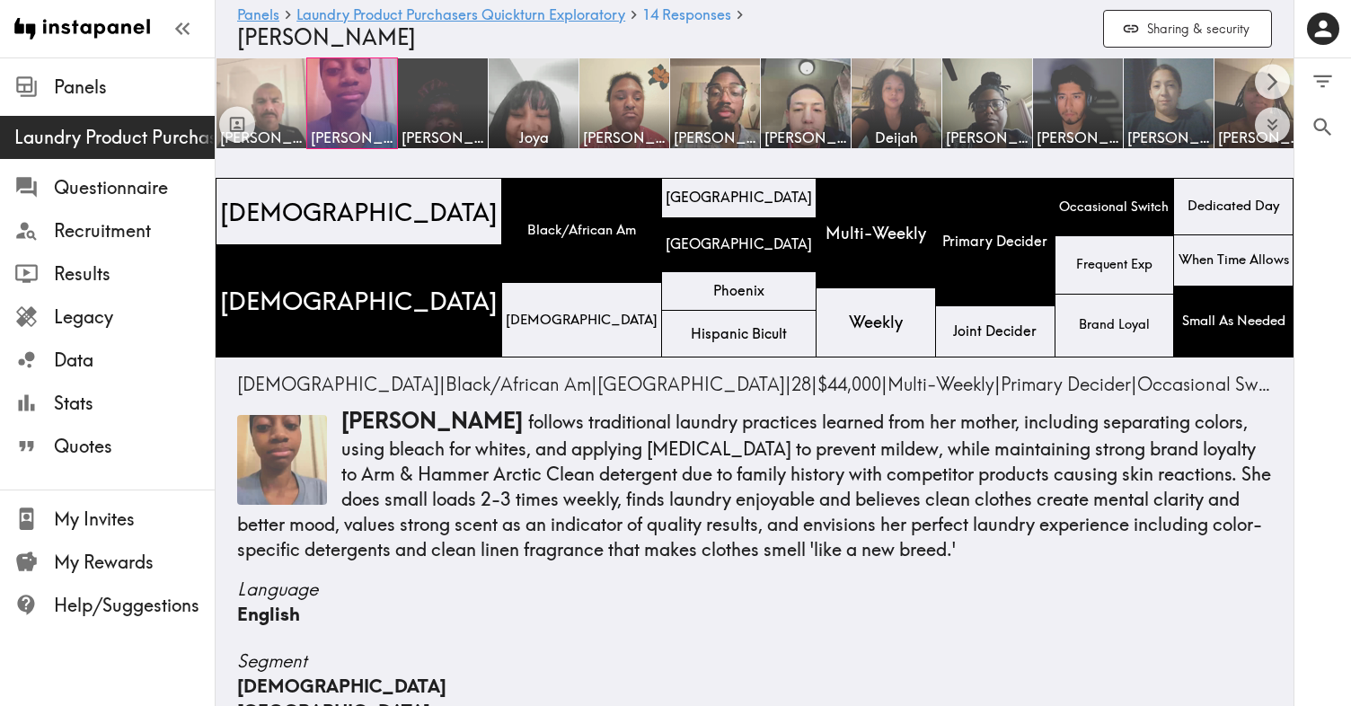
click at [272, 96] on img at bounding box center [262, 104] width 94 height 94
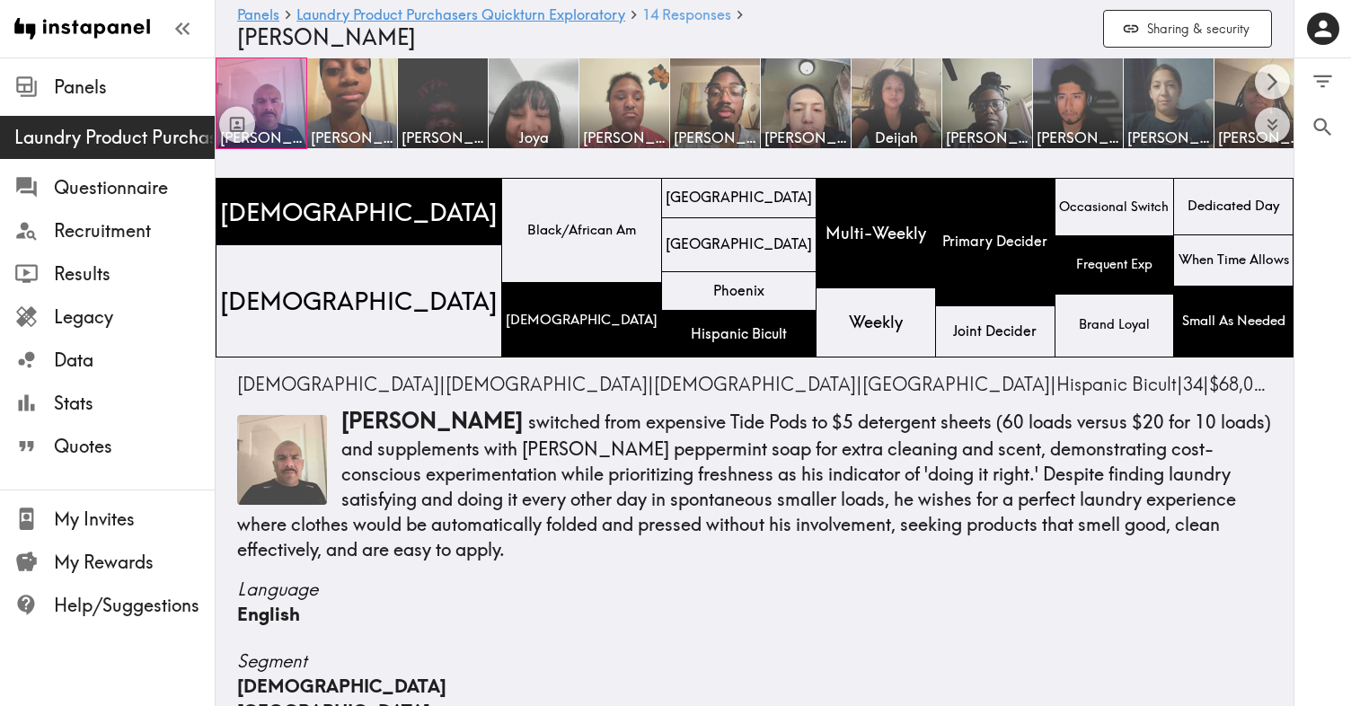
click at [700, 15] on span "14 Responses" at bounding box center [686, 14] width 89 height 14
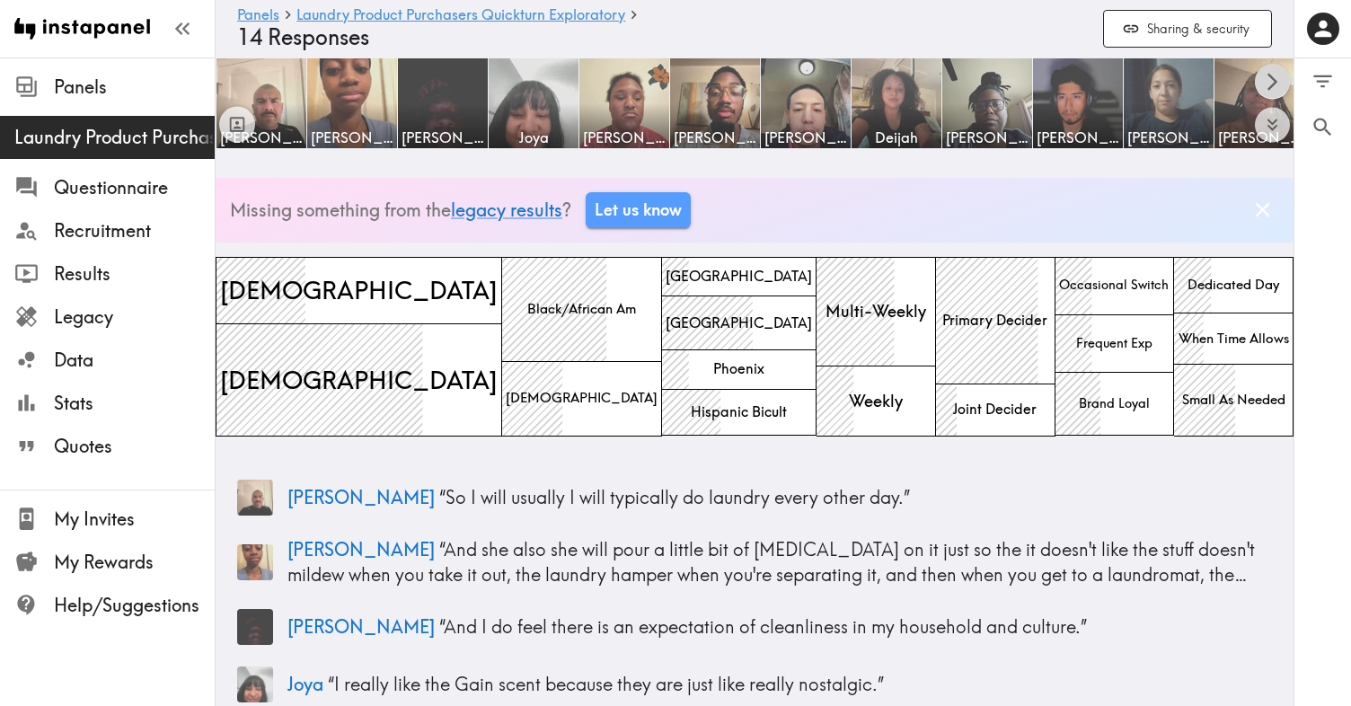
click at [1271, 76] on icon "Scroll right" at bounding box center [1273, 81] width 10 height 17
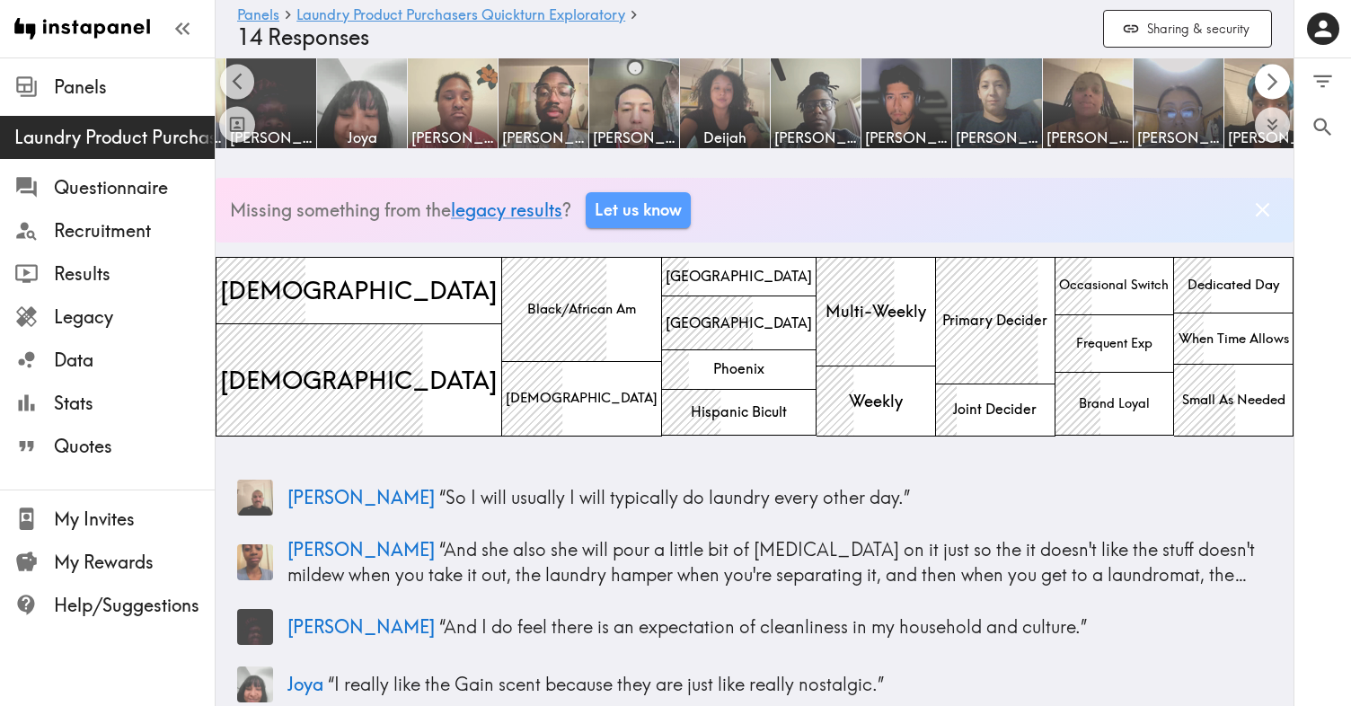
scroll to position [0, 193]
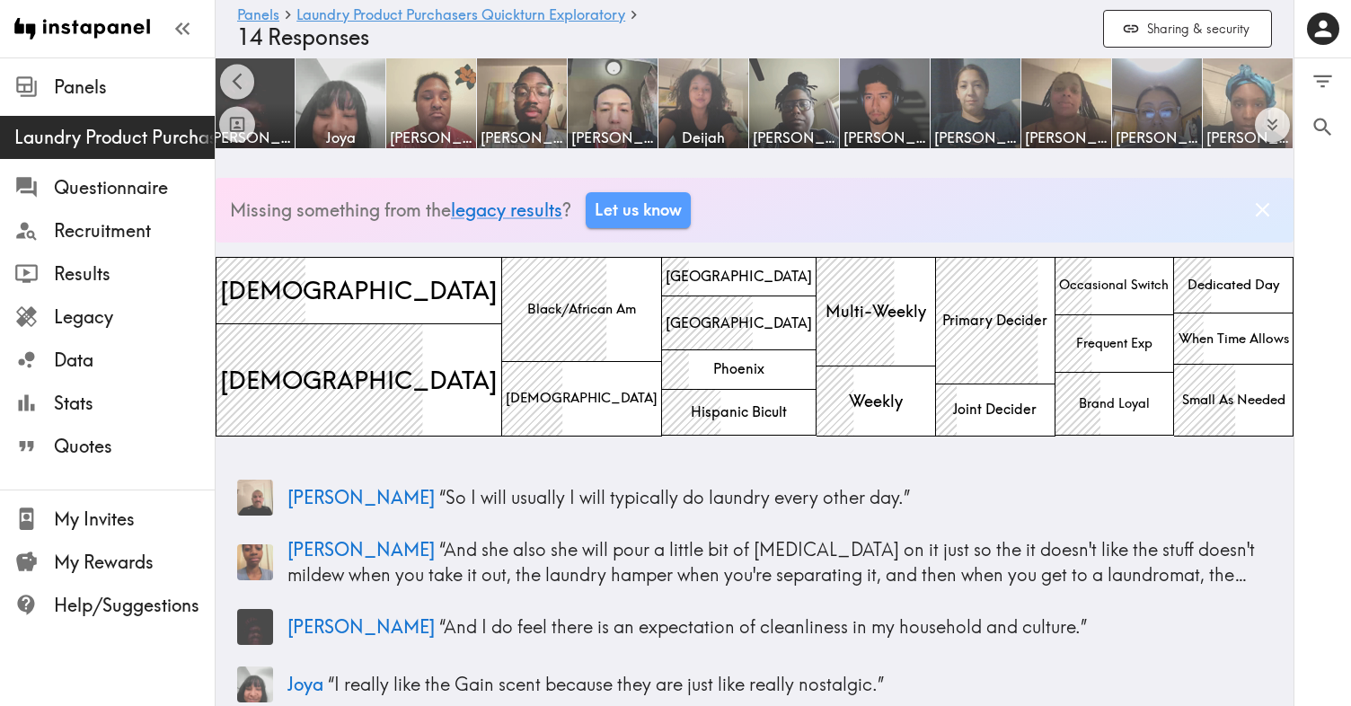
click at [1271, 76] on img at bounding box center [1248, 103] width 90 height 90
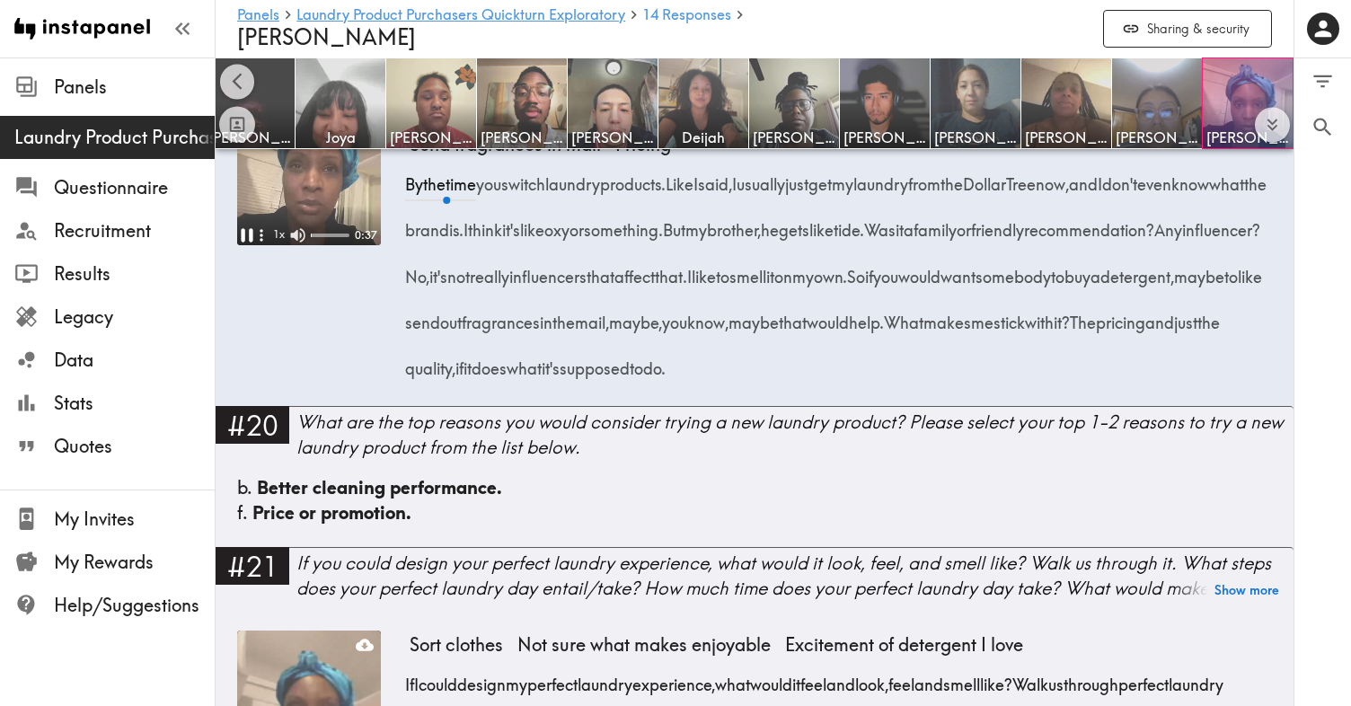
click at [247, 247] on icon "Pause" at bounding box center [246, 235] width 23 height 23
